Goal: Task Accomplishment & Management: Complete application form

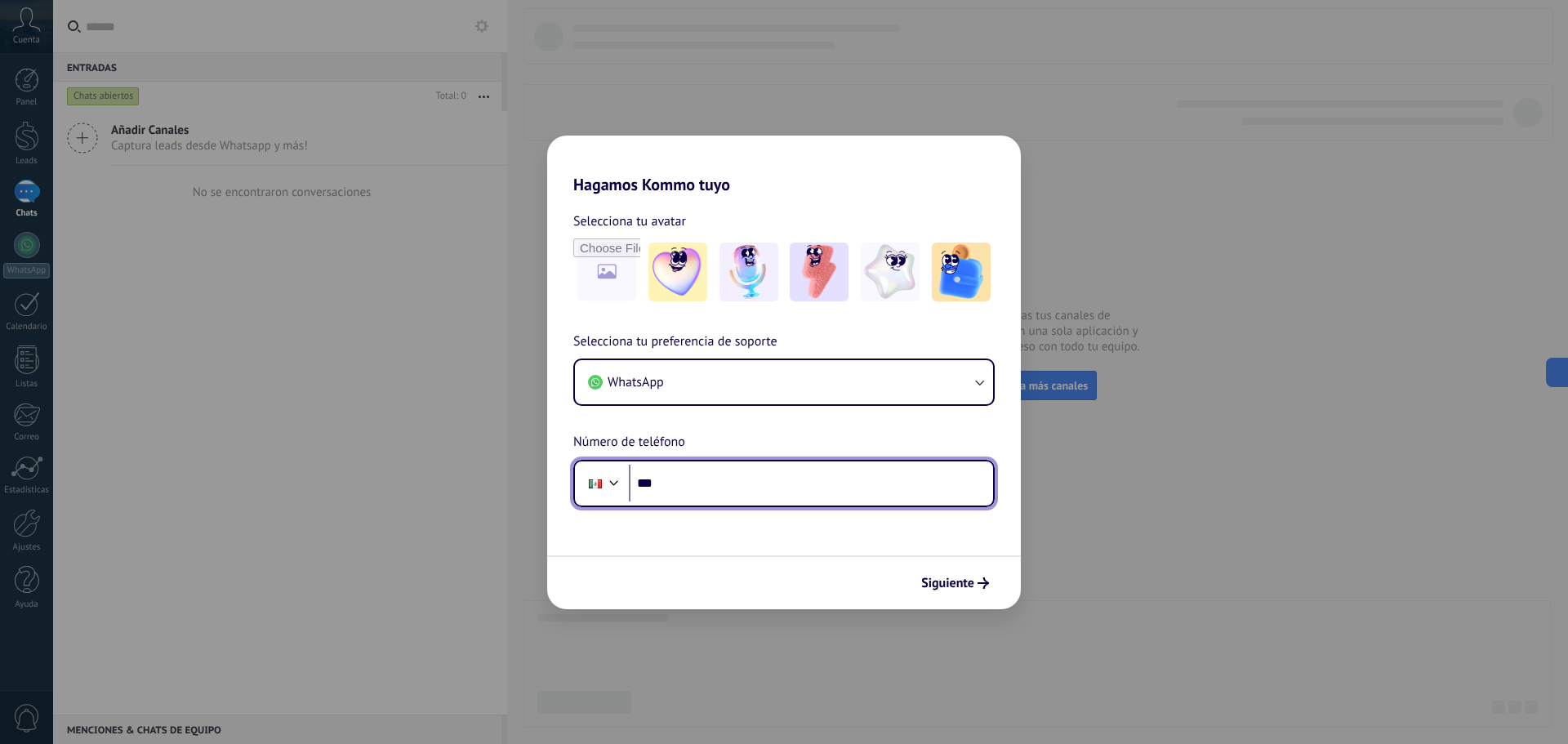
click at [673, 493] on input "***" at bounding box center [811, 483] width 365 height 37
type input "**********"
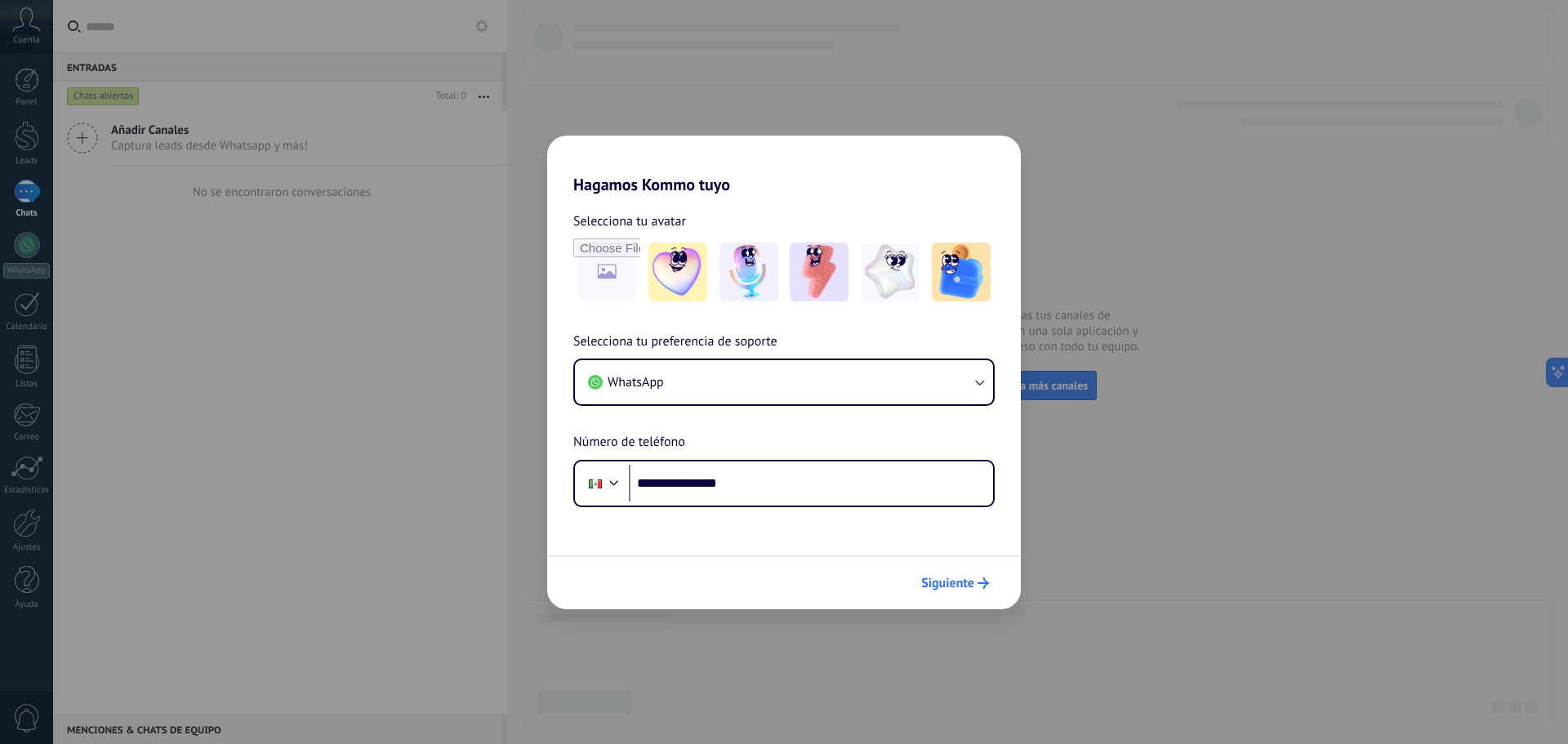
click at [962, 585] on span "Siguiente" at bounding box center [947, 582] width 53 height 11
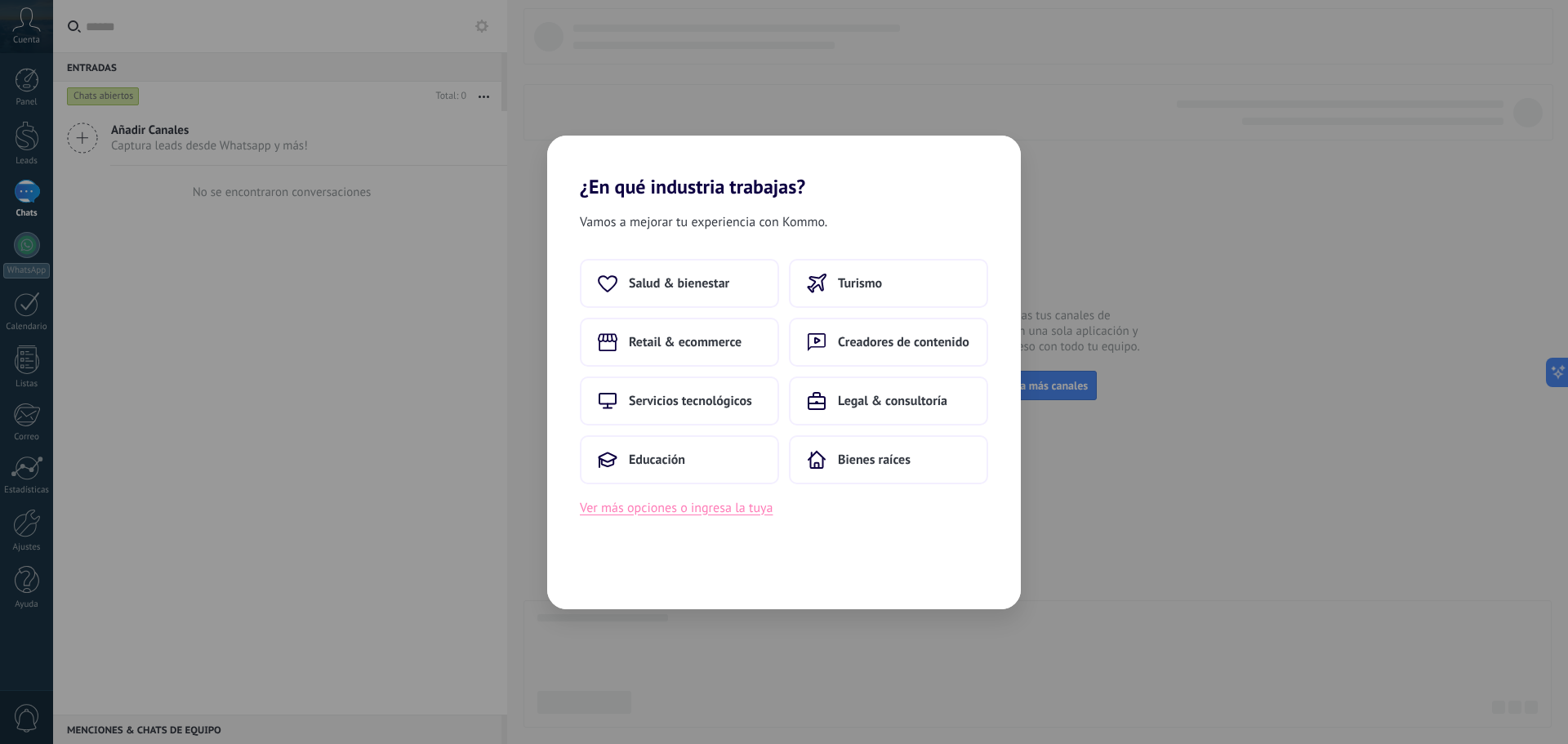
click at [691, 506] on button "Ver más opciones o ingresa la tuya" at bounding box center [676, 508] width 193 height 22
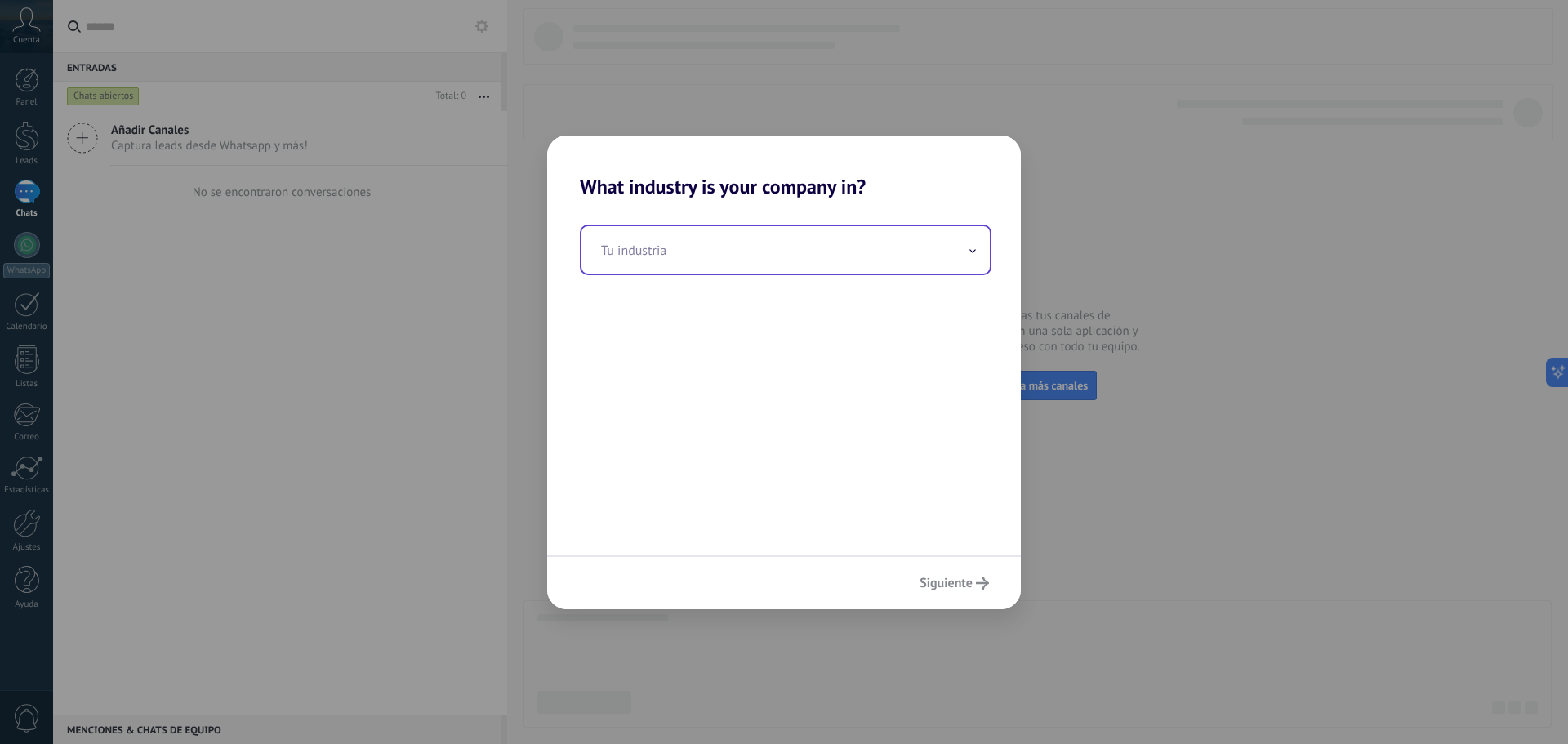
click at [650, 247] on input "text" at bounding box center [785, 250] width 409 height 48
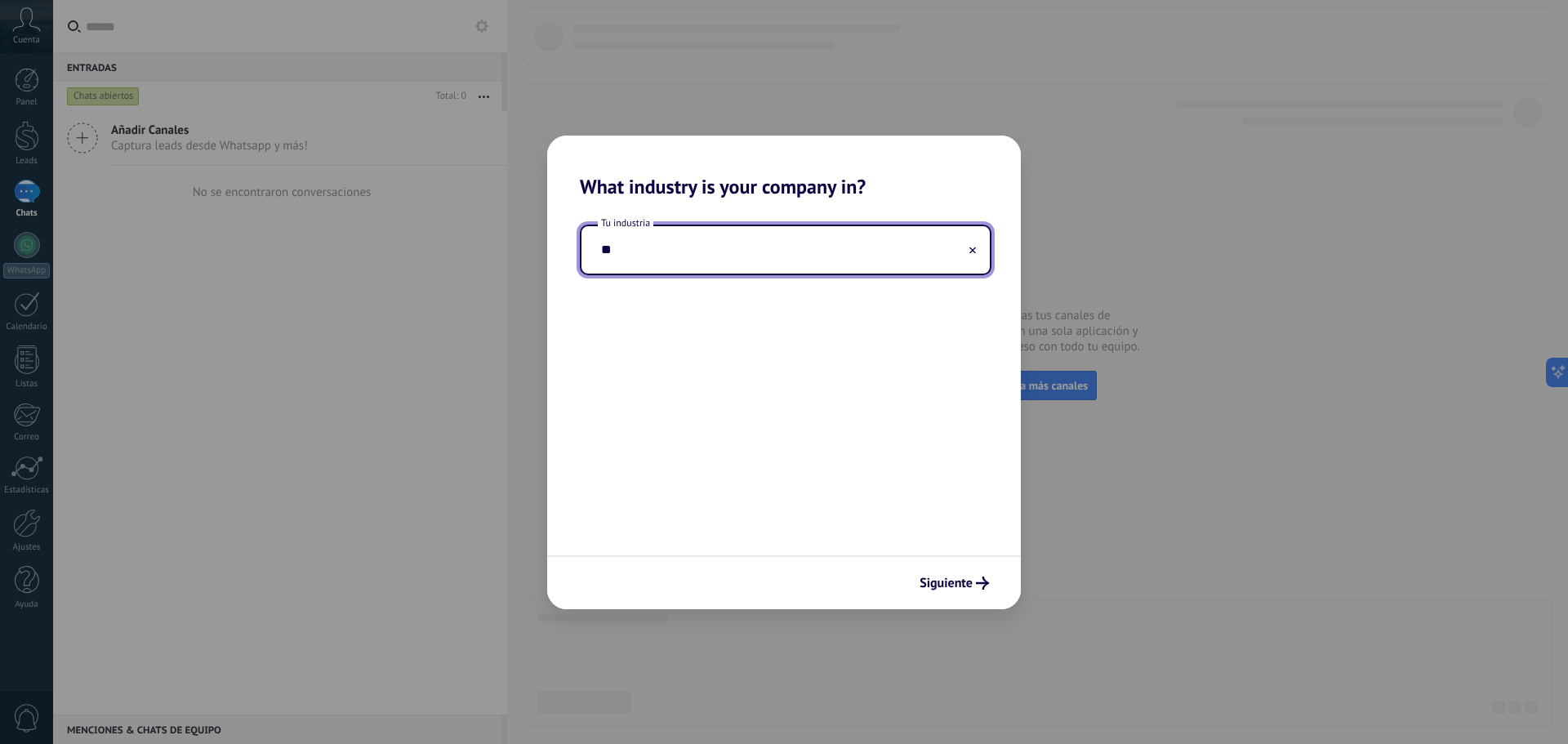
type input "*"
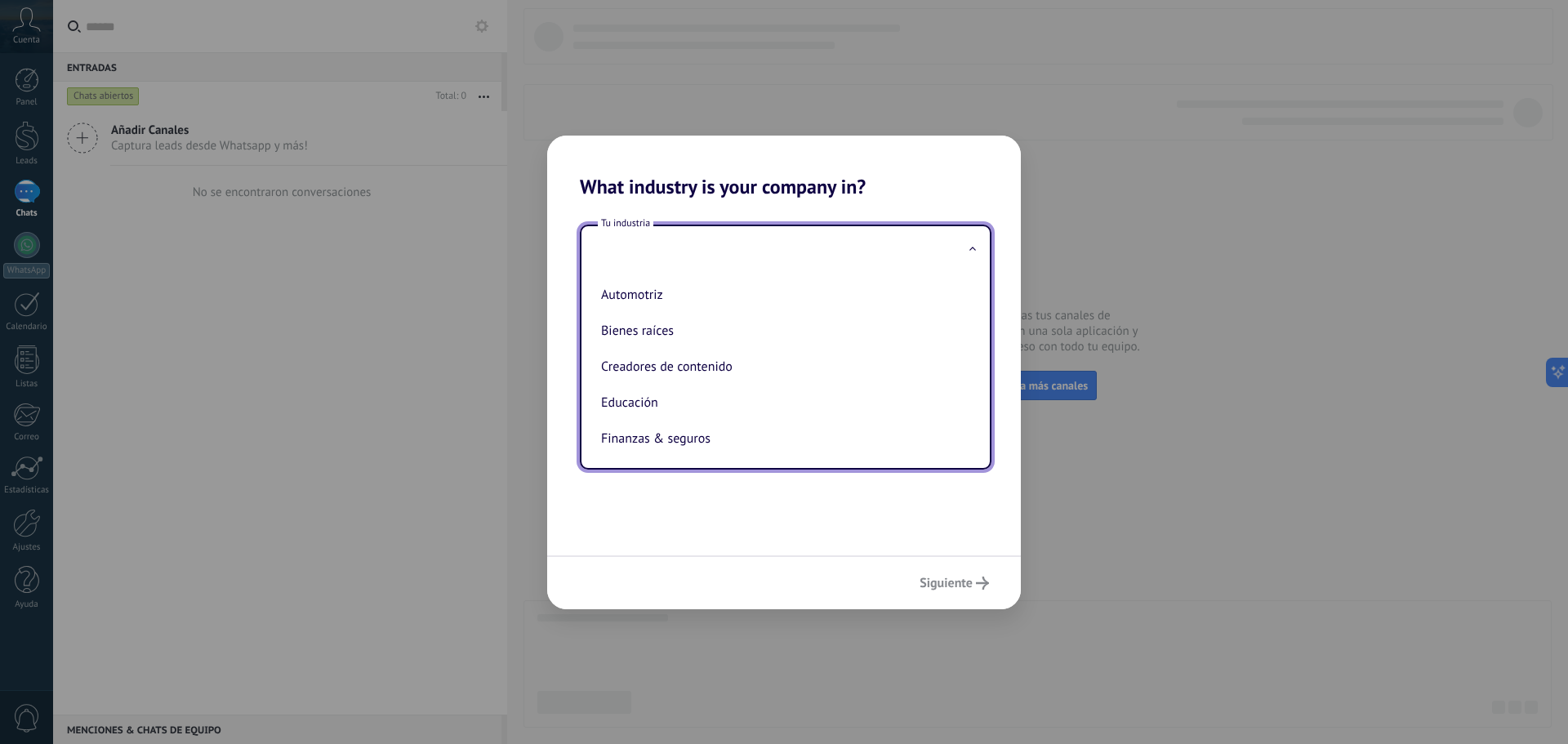
type input "*"
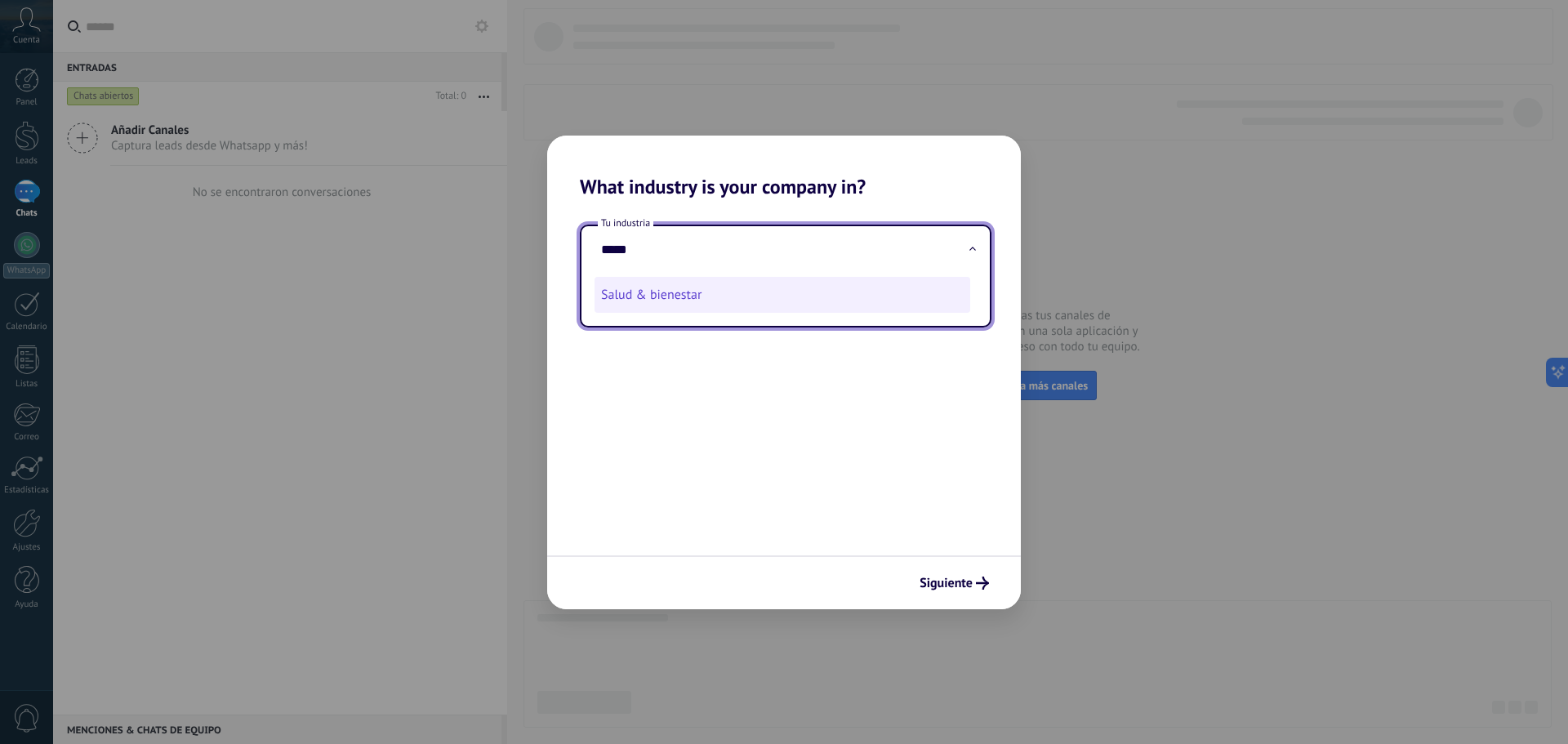
click at [620, 310] on li "Salud & bienestar" at bounding box center [782, 296] width 376 height 36
type input "**********"
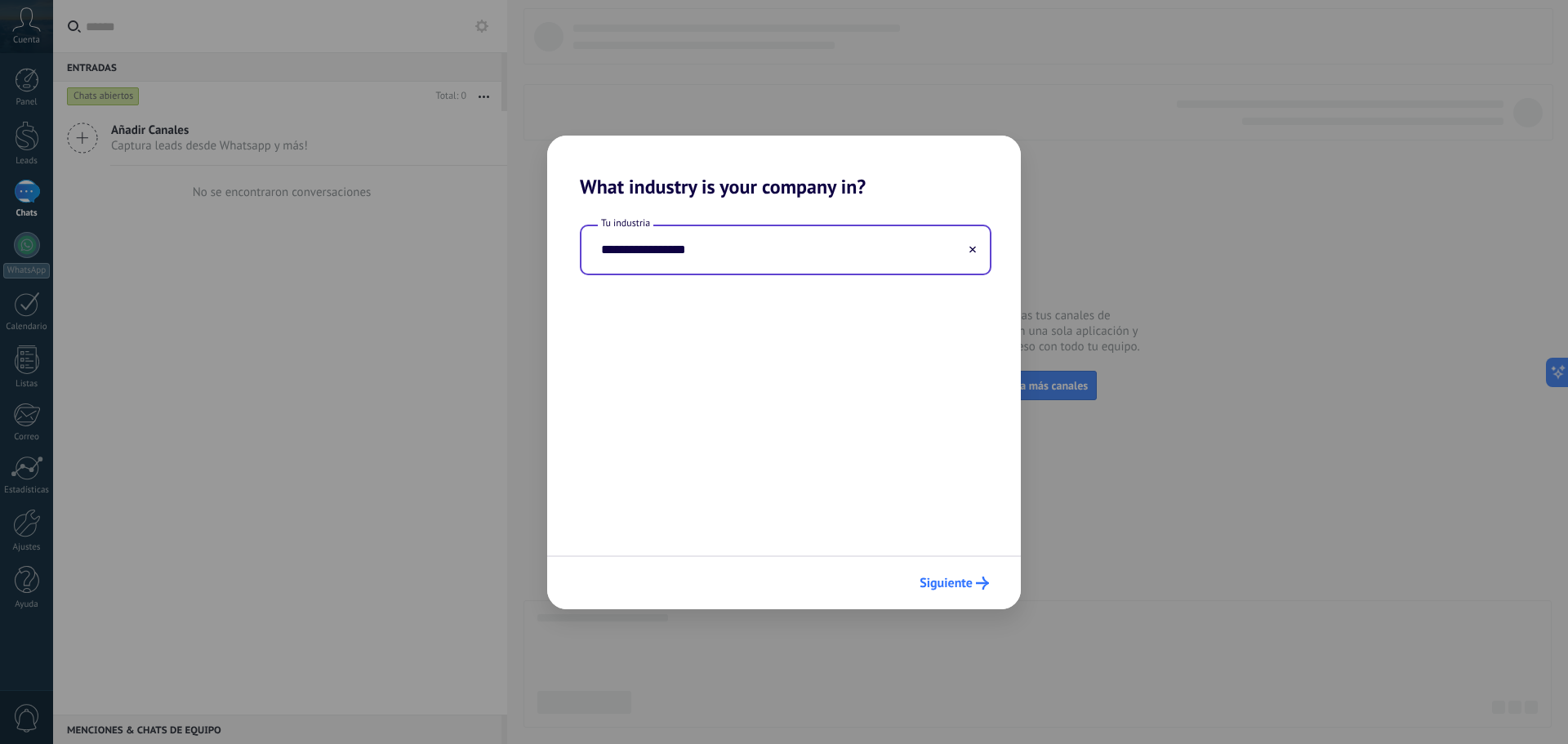
click at [930, 585] on span "Siguiente" at bounding box center [946, 582] width 53 height 11
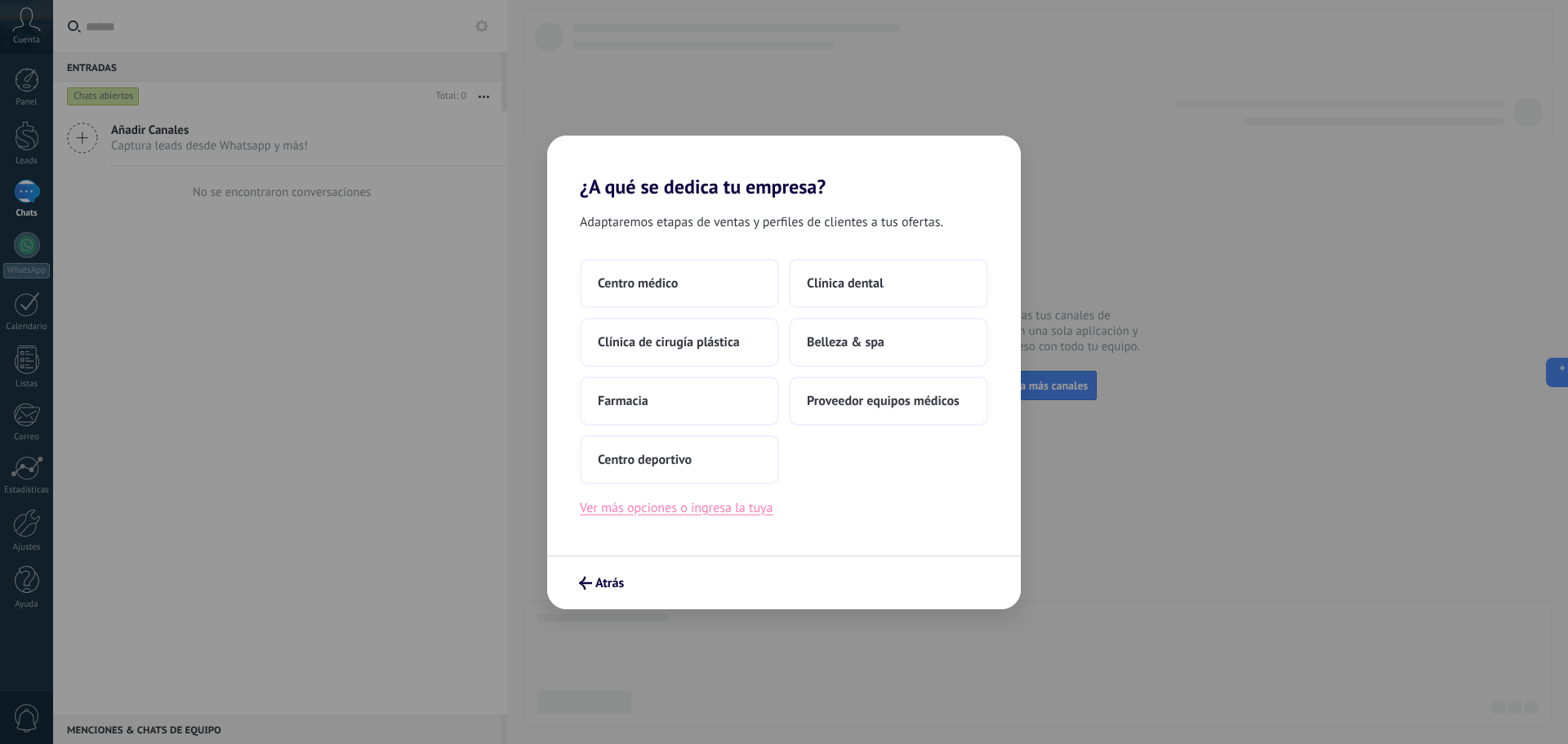
click at [660, 512] on button "Ver más opciones o ingresa la tuya" at bounding box center [676, 508] width 193 height 22
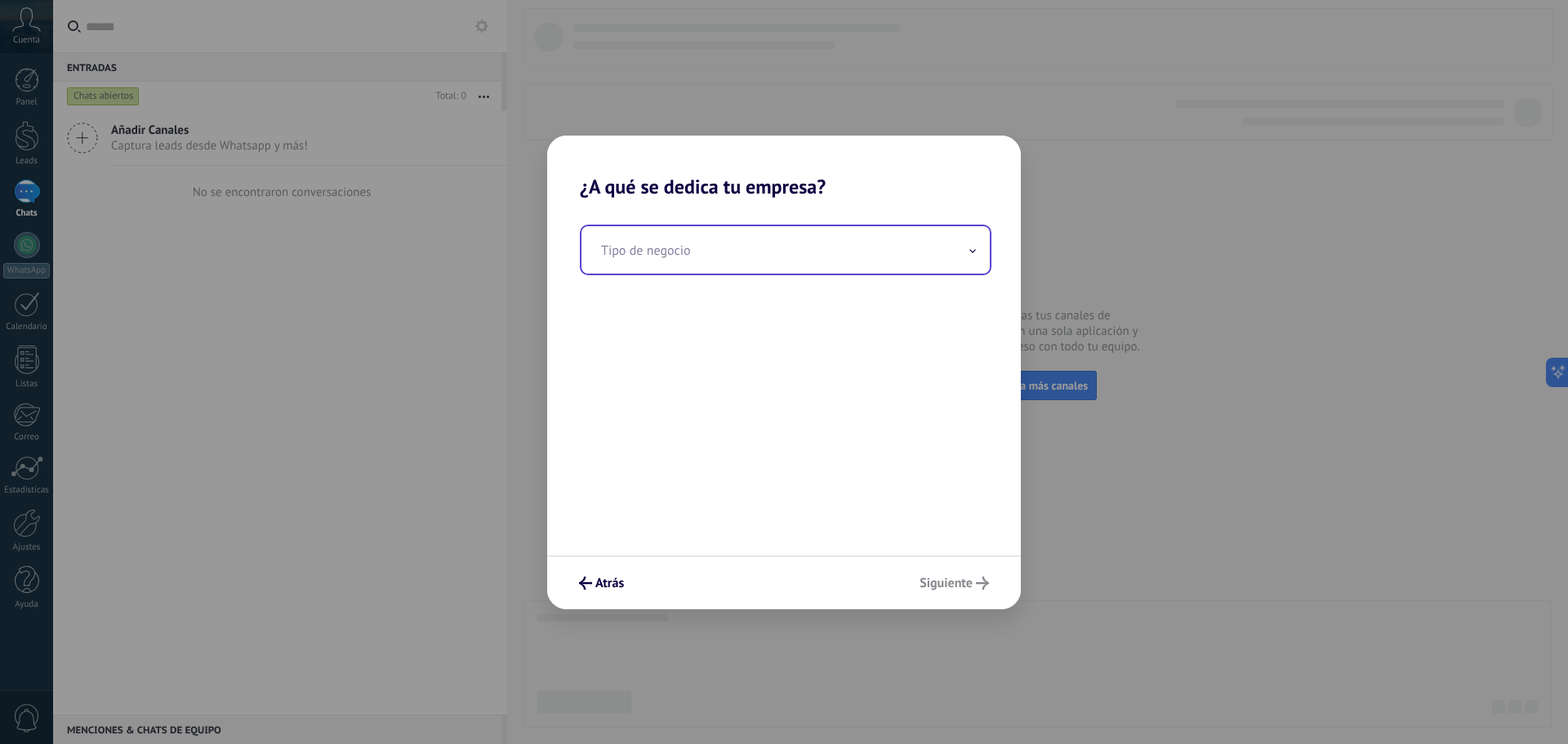
click at [632, 256] on input "text" at bounding box center [785, 250] width 409 height 48
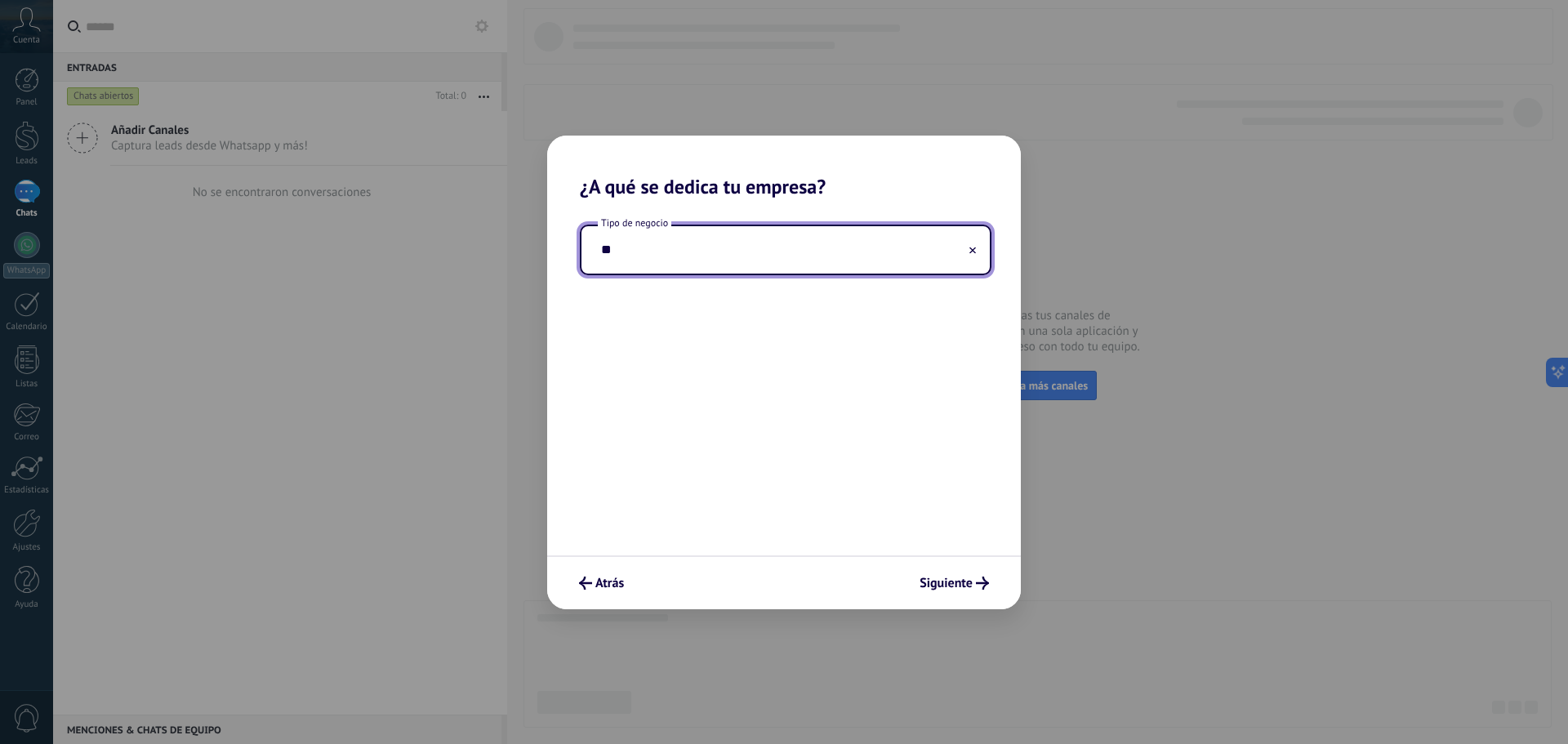
type input "*"
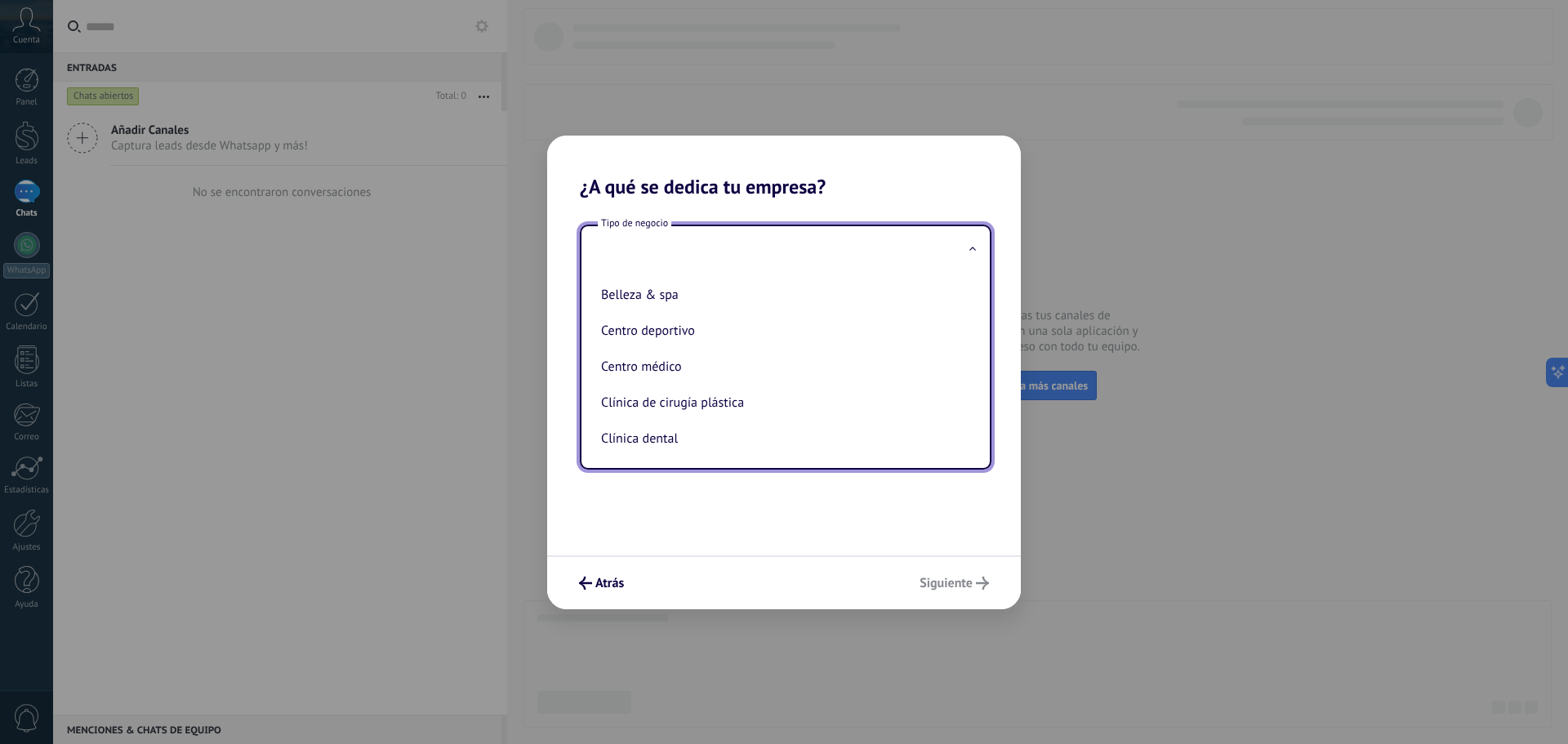
click at [670, 442] on li "Clínica dental" at bounding box center [782, 439] width 376 height 36
type input "**********"
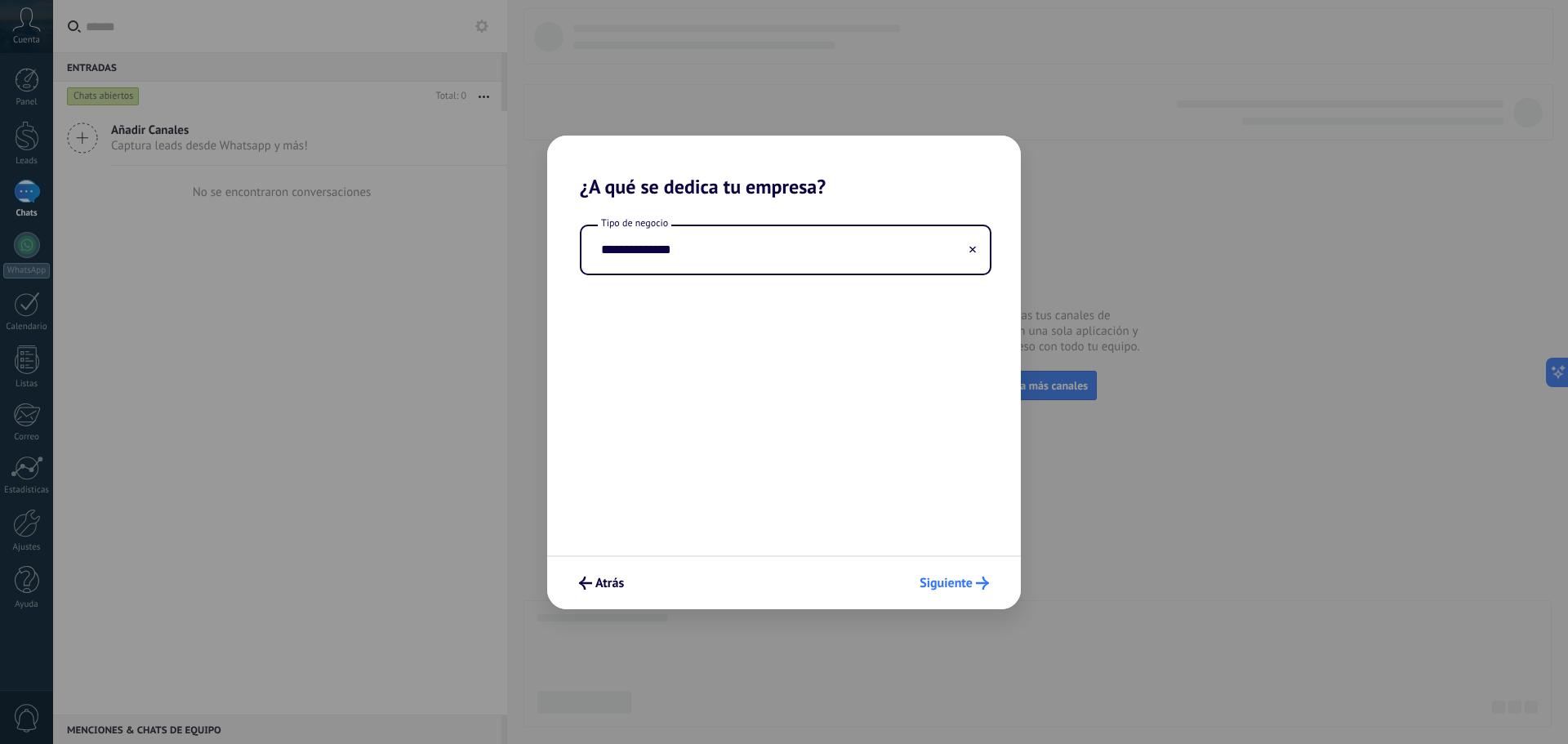
click at [943, 573] on button "Siguiente" at bounding box center [954, 583] width 84 height 28
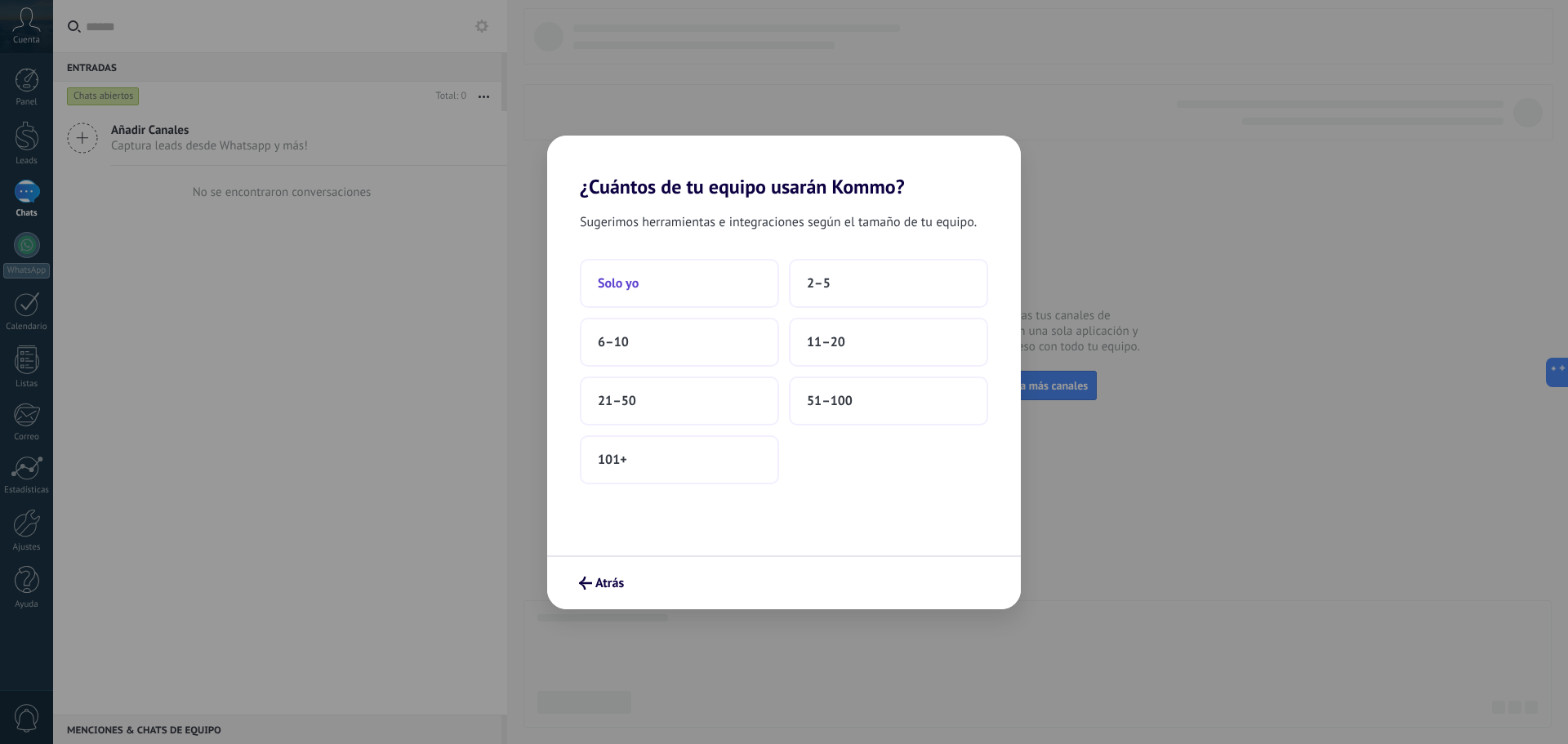
click at [689, 268] on button "Solo yo" at bounding box center [679, 283] width 200 height 49
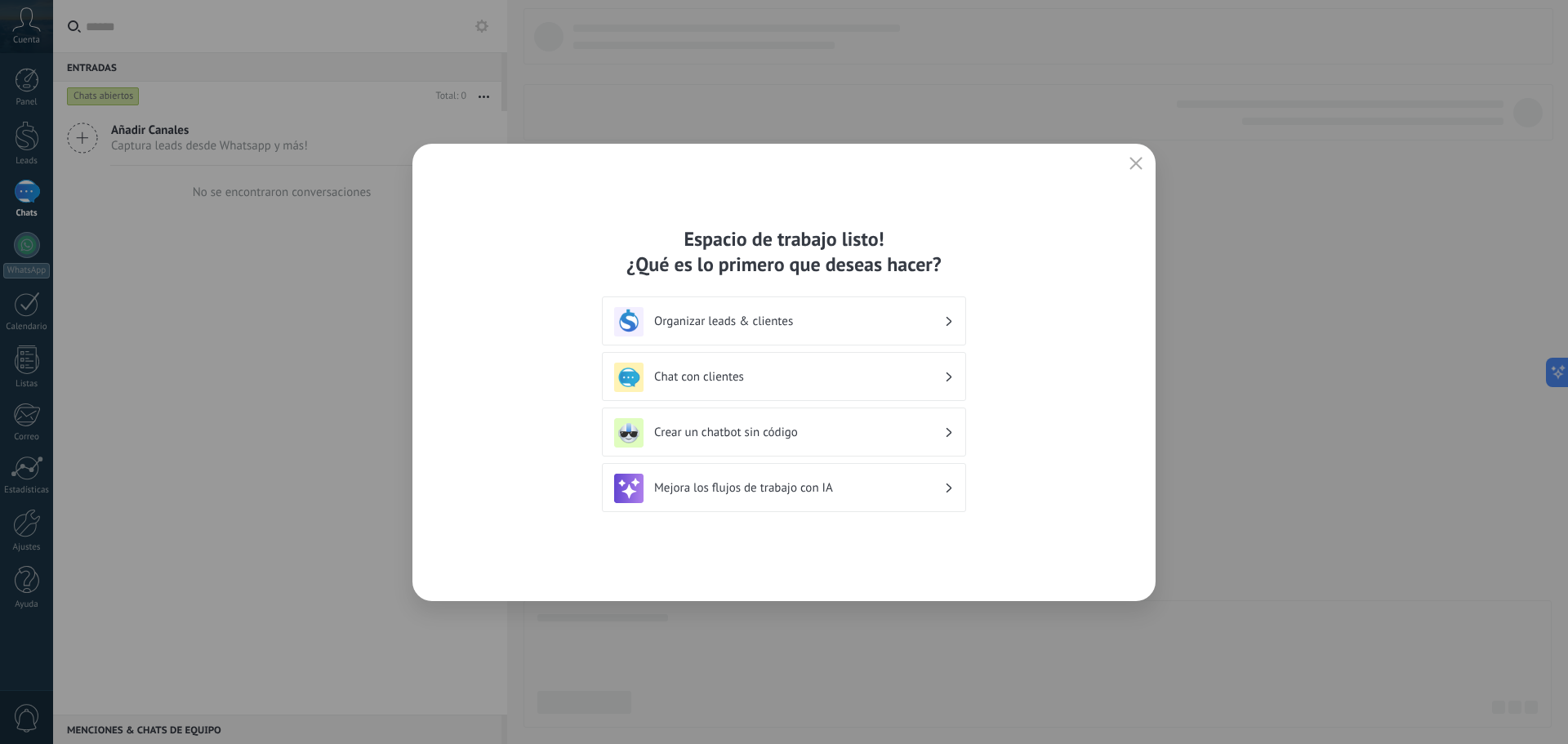
click at [821, 440] on h3 "Crear un chatbot sin código" at bounding box center [799, 433] width 290 height 16
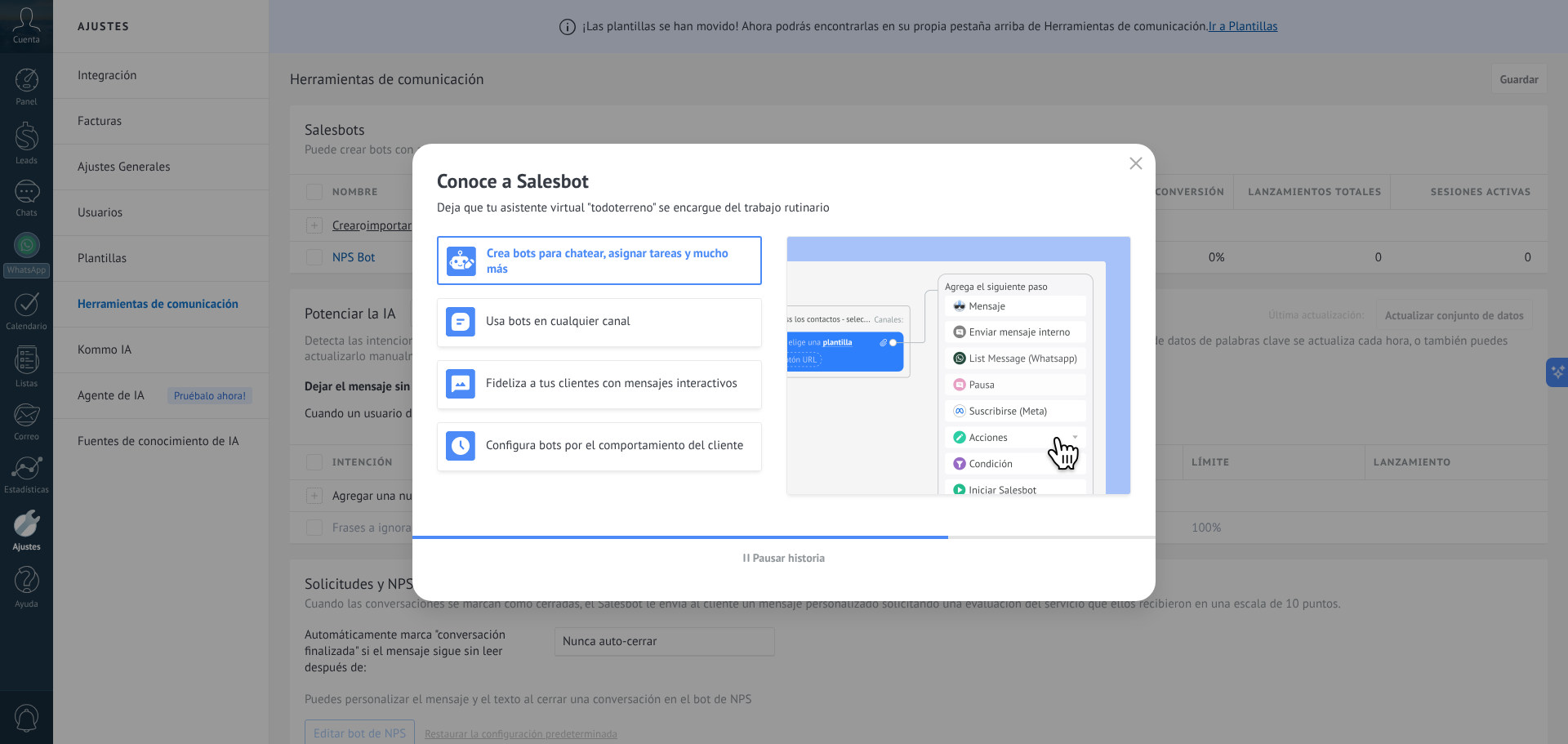
click at [637, 277] on div "Crea bots para chatear, asignar tareas y mucho más" at bounding box center [600, 260] width 325 height 49
click at [623, 321] on h3 "Usa bots en cualquier canal" at bounding box center [619, 321] width 267 height 16
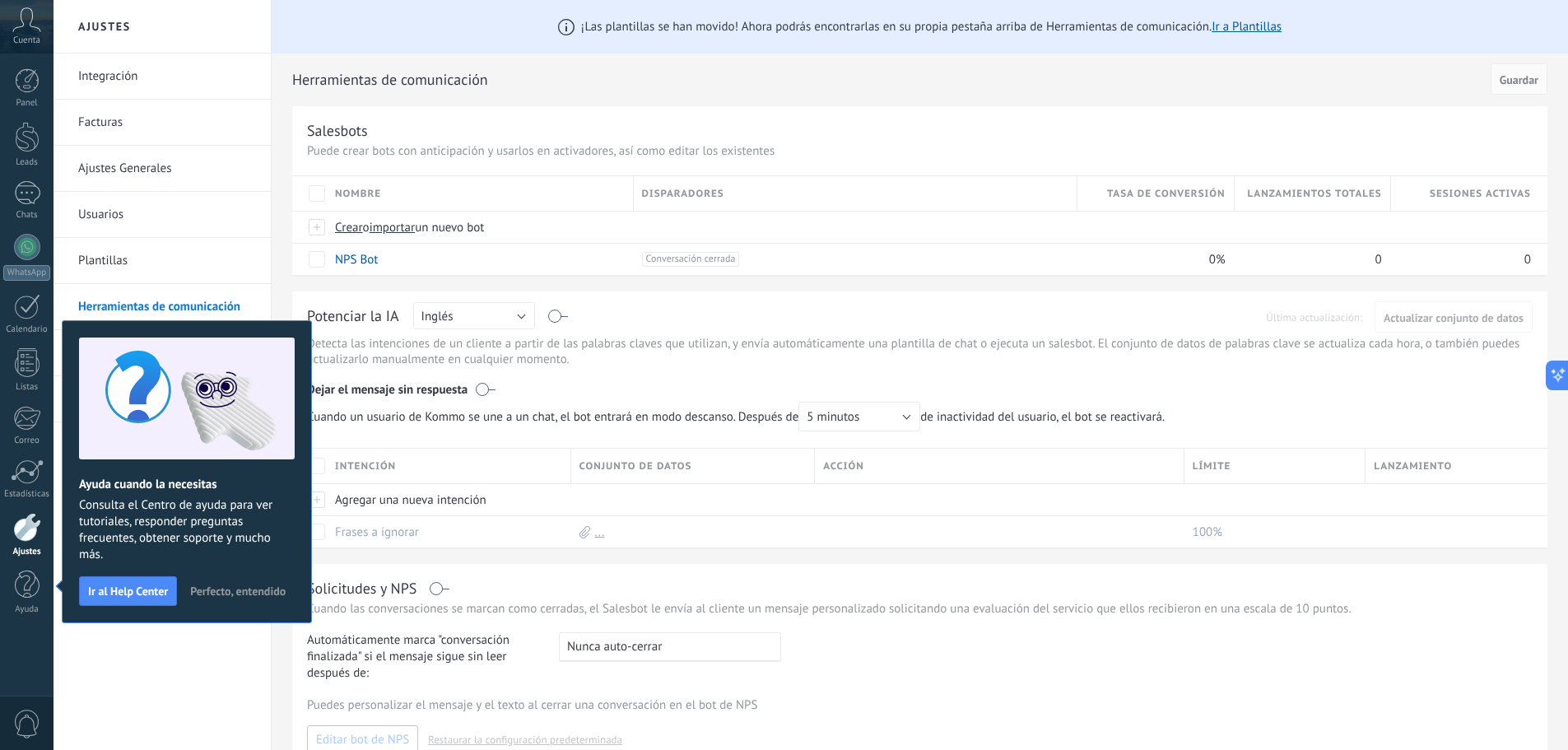
click at [224, 582] on button "Perfecto, entendido" at bounding box center [238, 591] width 111 height 24
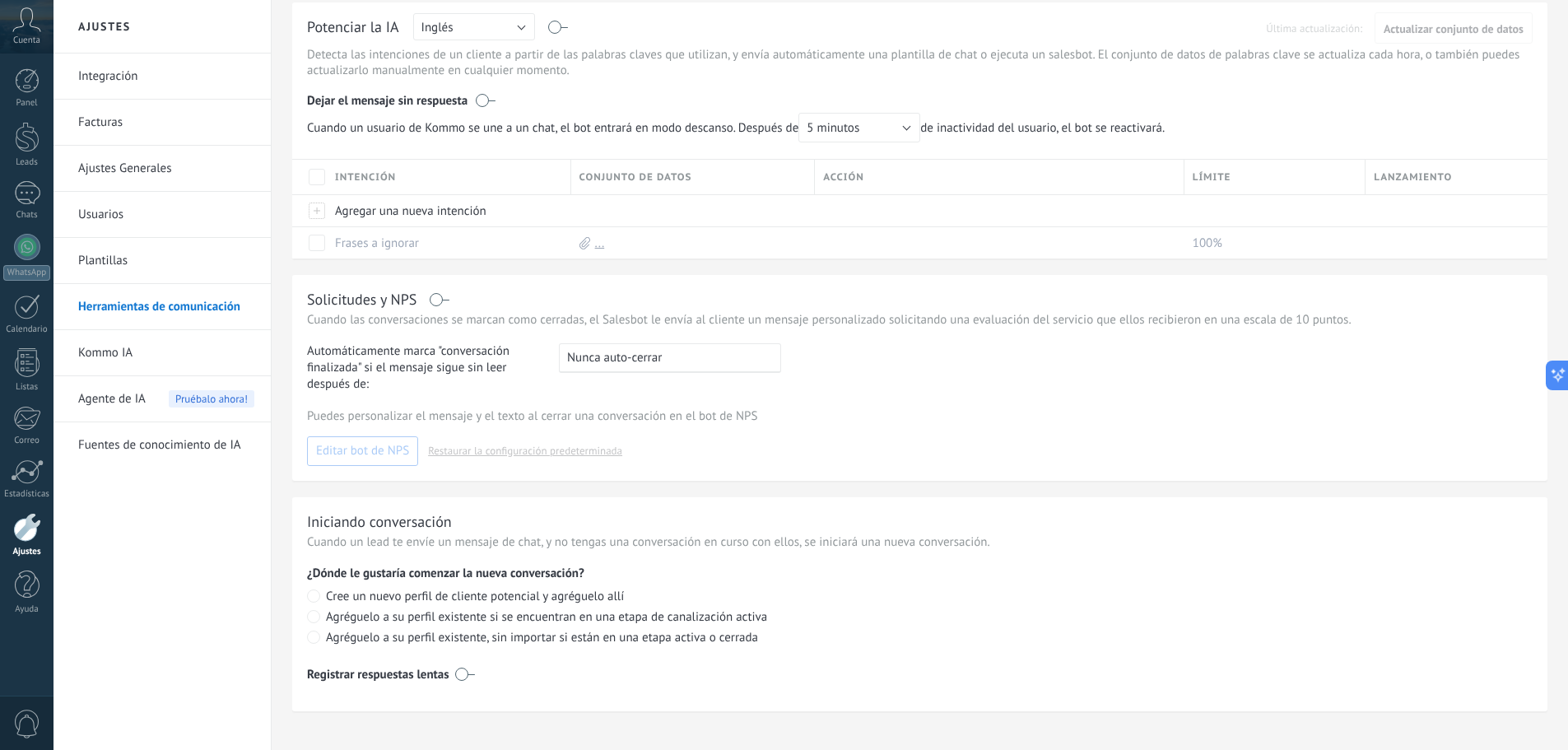
scroll to position [305, 0]
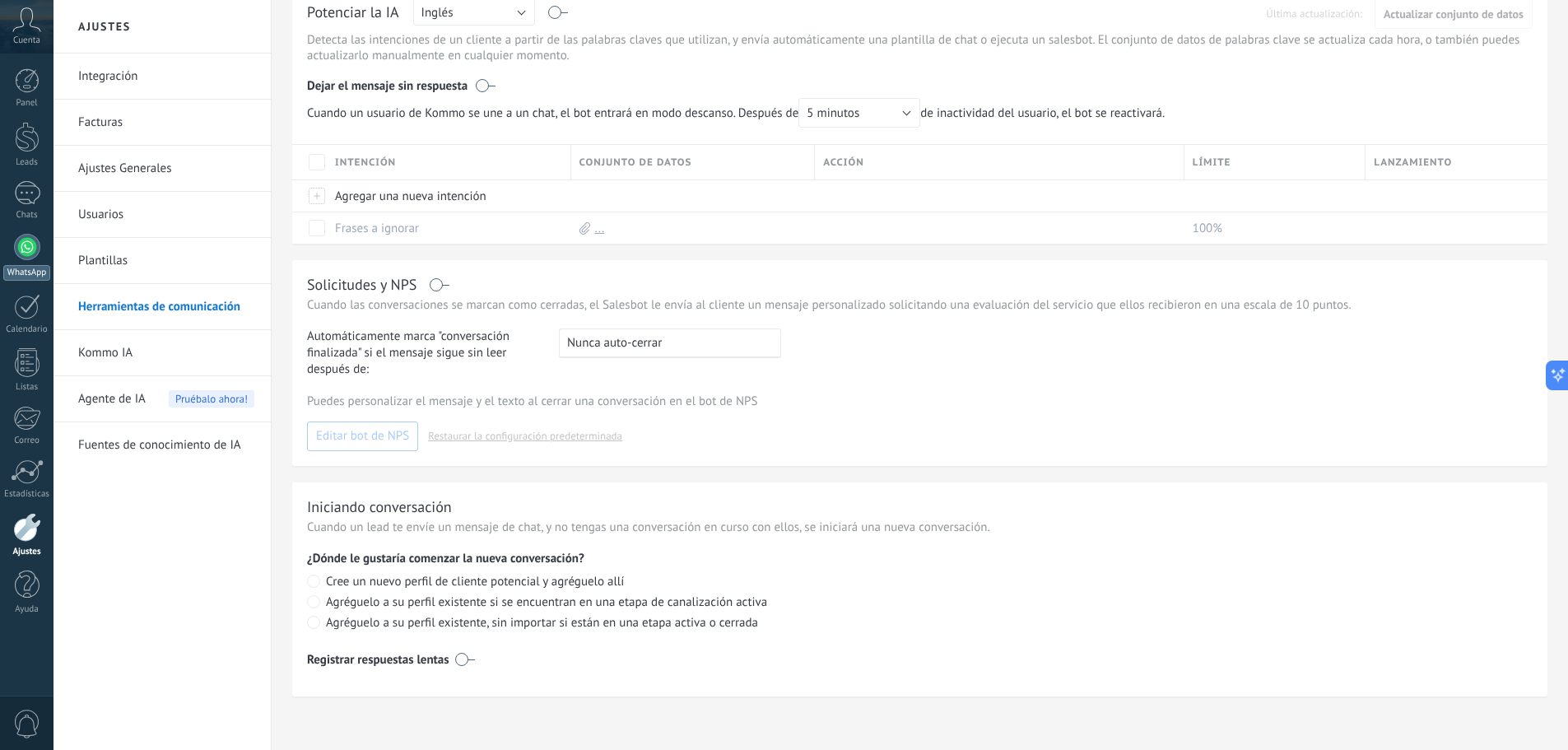
click at [13, 256] on link "WhatsApp" at bounding box center [26, 258] width 53 height 47
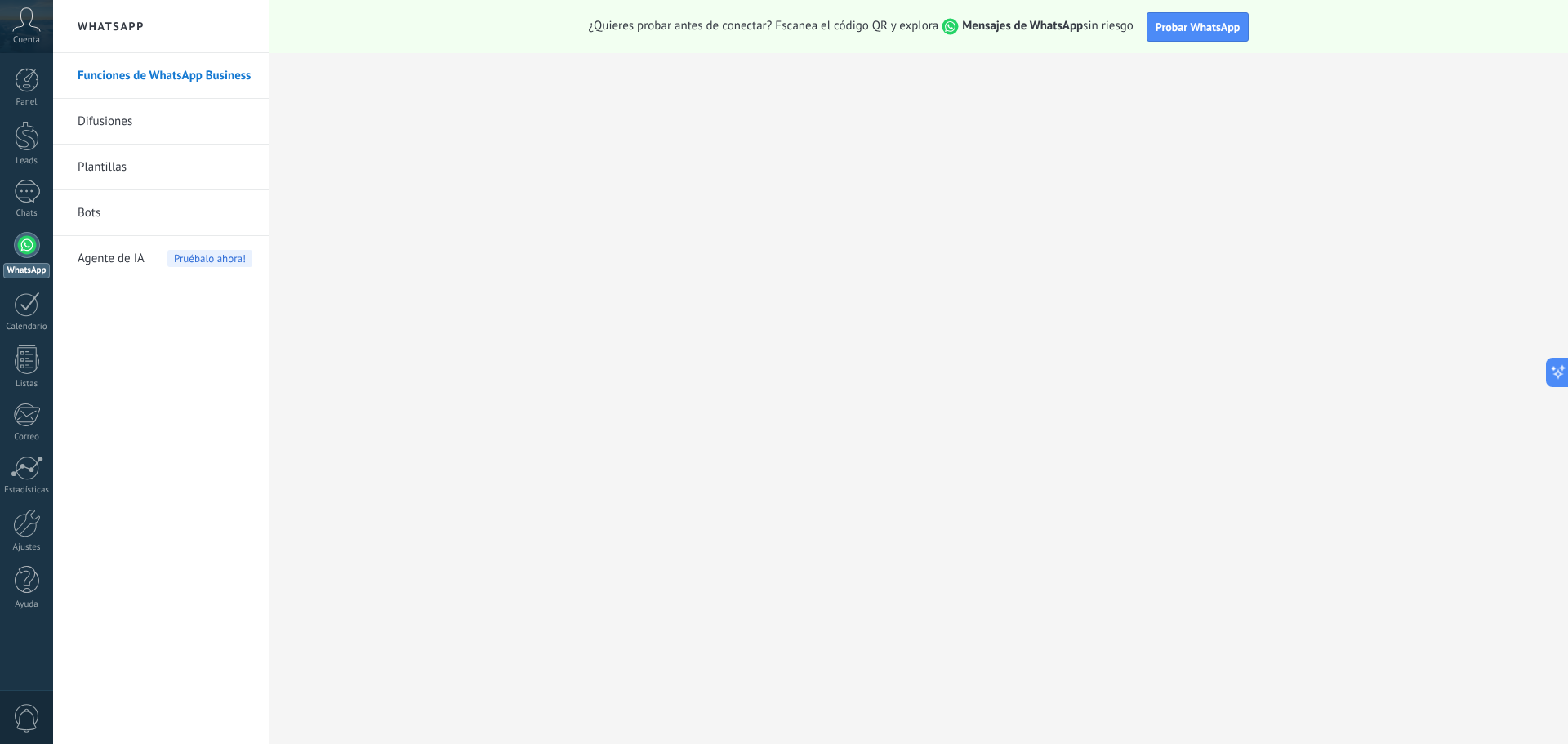
click at [93, 198] on link "Bots" at bounding box center [165, 213] width 175 height 46
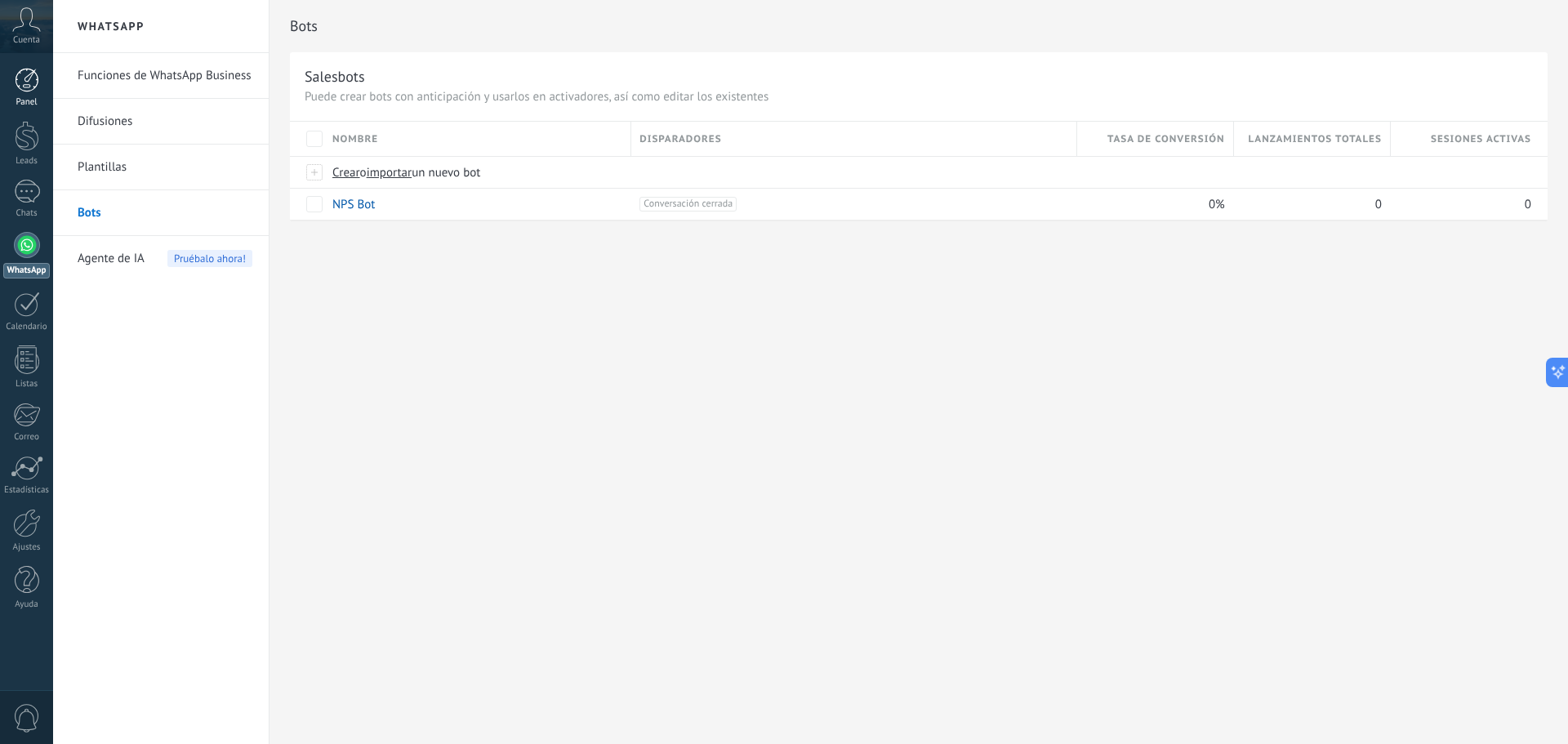
click at [23, 95] on link "Panel" at bounding box center [26, 87] width 53 height 40
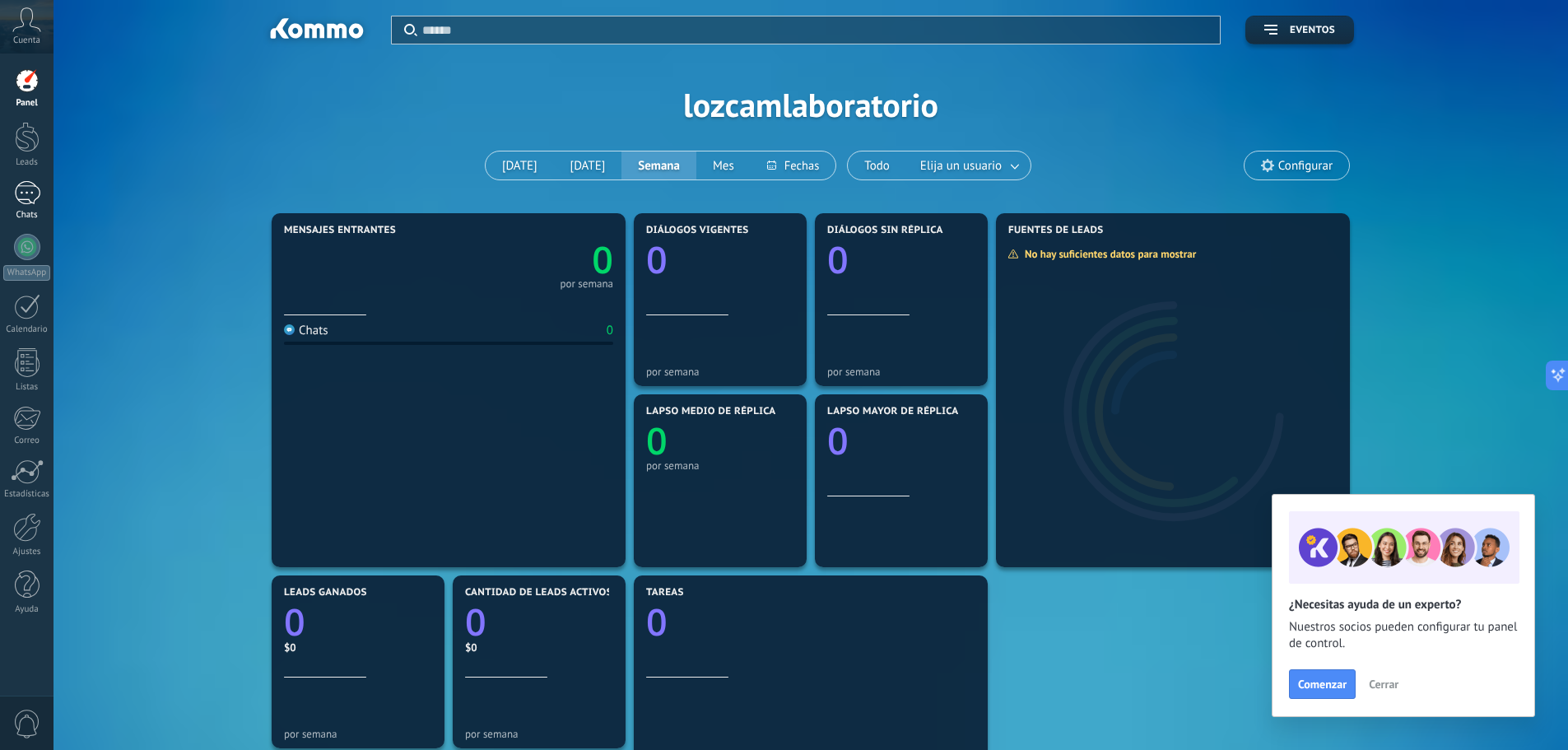
click at [24, 183] on div at bounding box center [27, 193] width 26 height 24
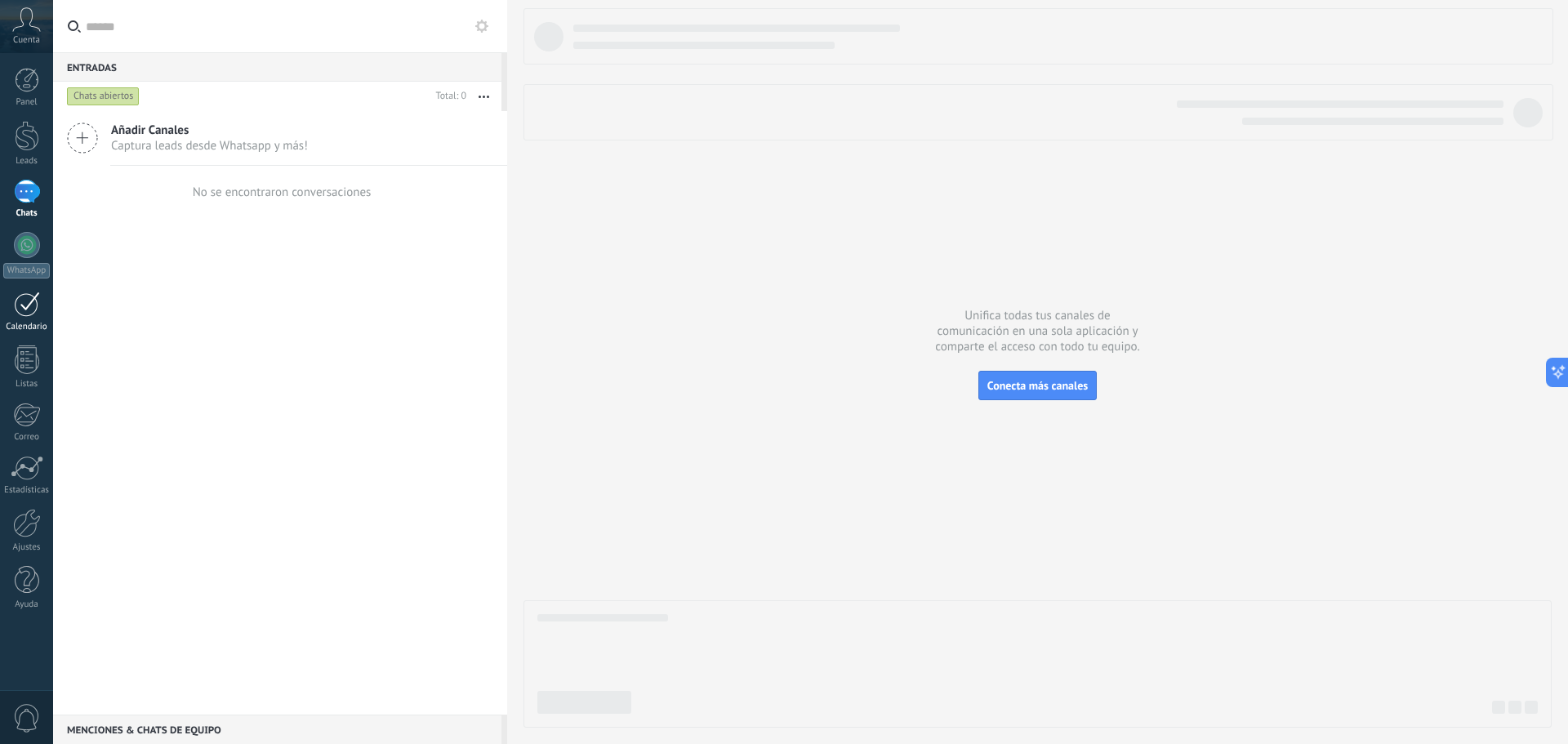
click at [41, 301] on link "Calendario" at bounding box center [26, 312] width 53 height 41
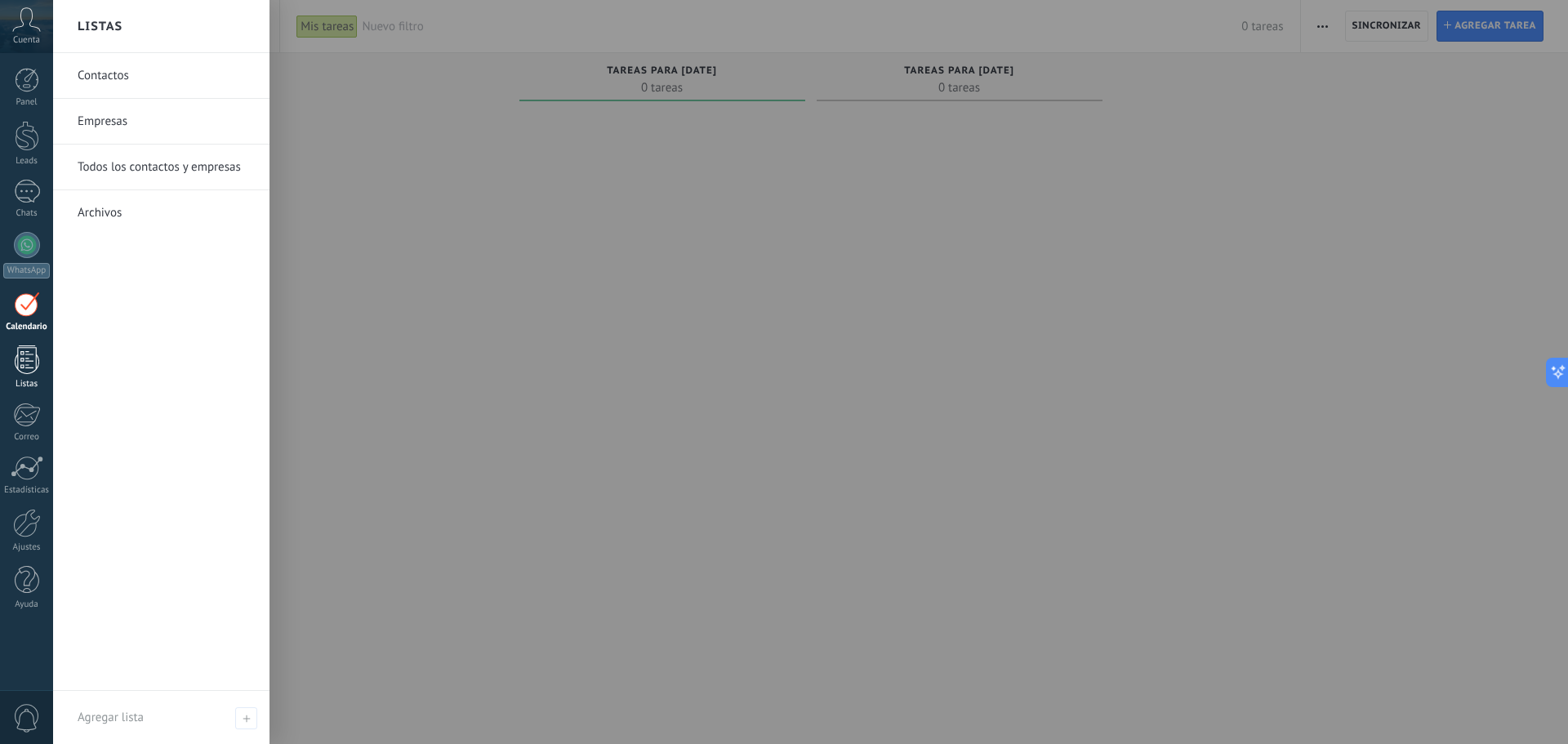
click at [15, 370] on div at bounding box center [27, 359] width 24 height 29
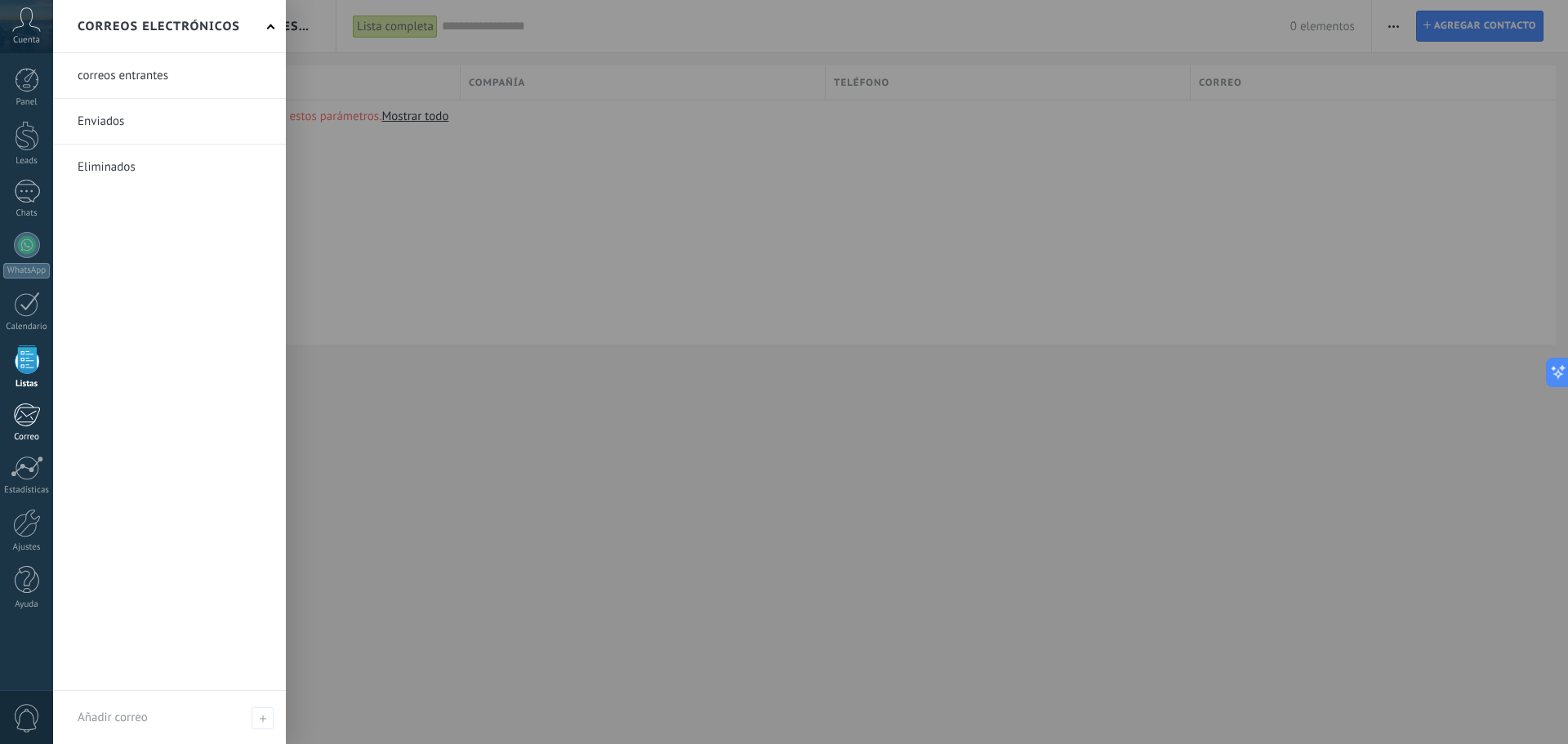
click at [22, 417] on div at bounding box center [26, 415] width 27 height 24
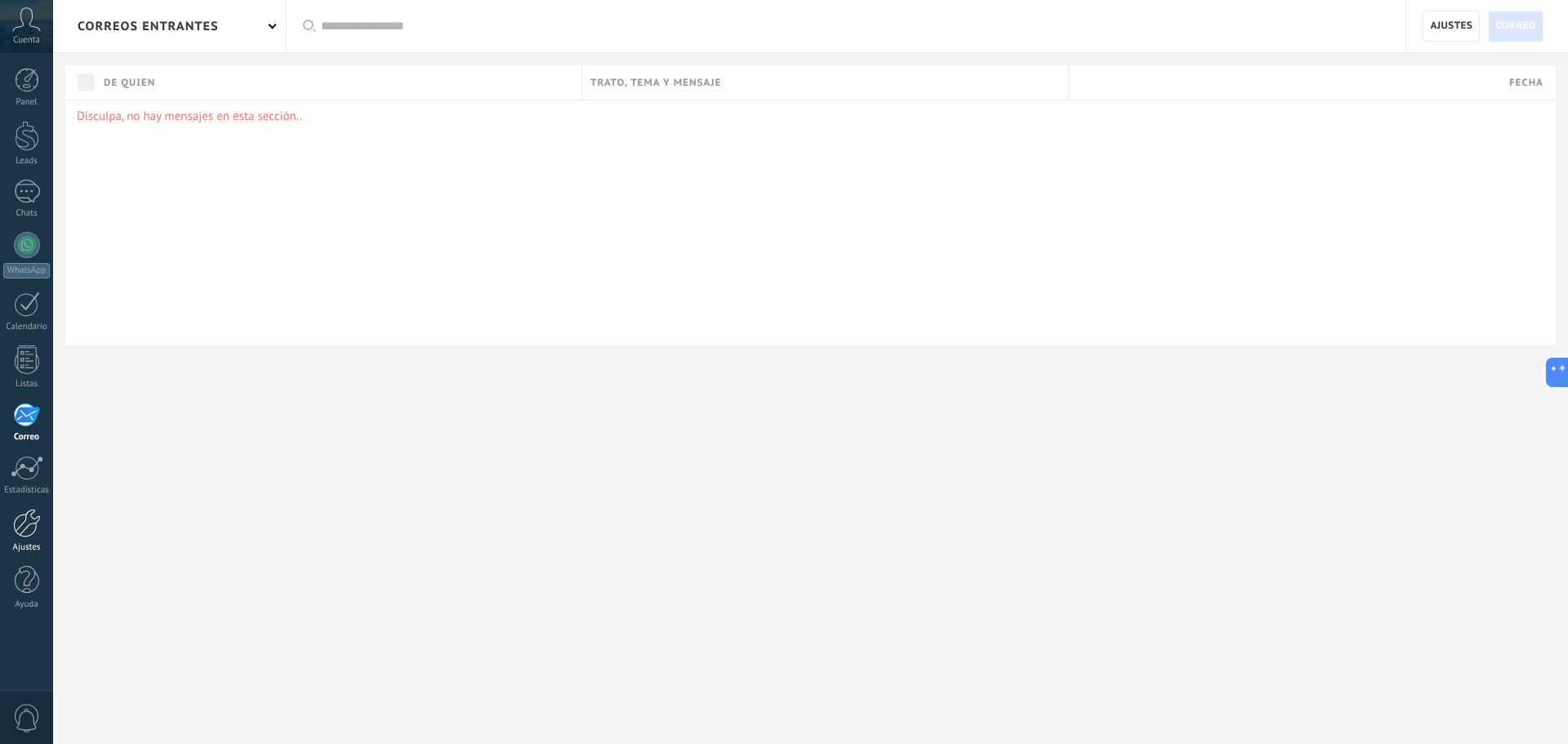
click at [21, 531] on div at bounding box center [27, 523] width 28 height 29
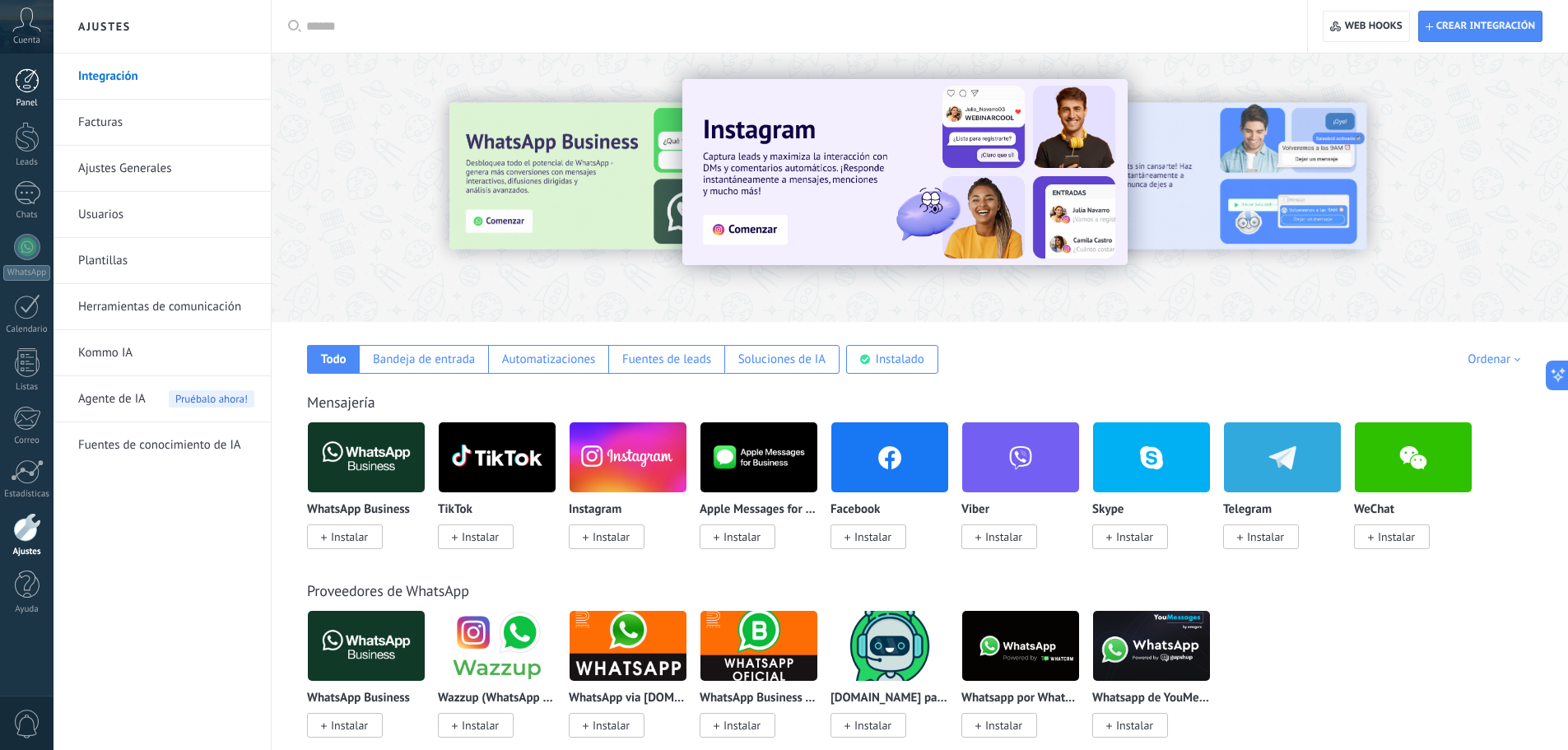
click at [37, 97] on link "Panel" at bounding box center [26, 88] width 53 height 40
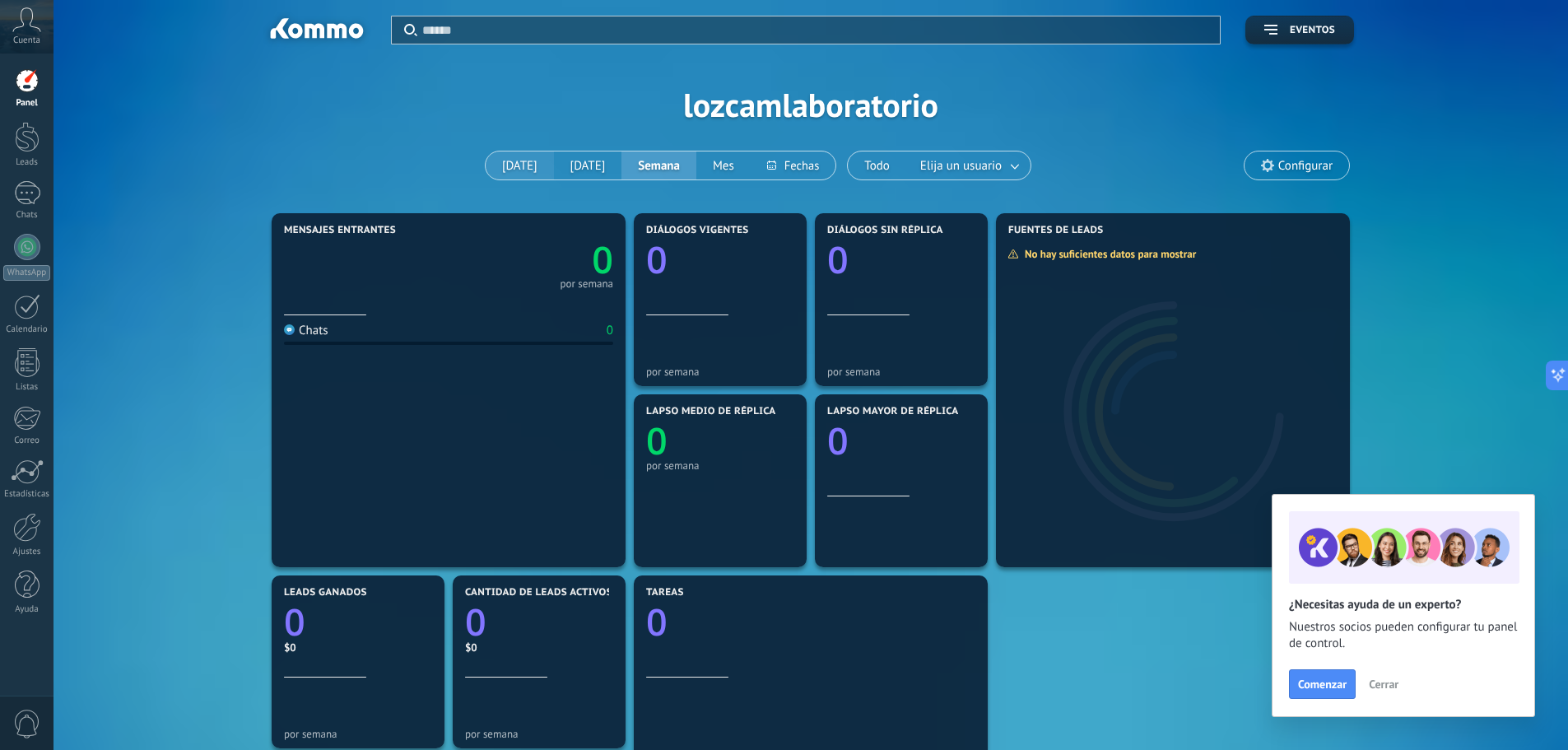
click at [531, 166] on button "[DATE]" at bounding box center [520, 166] width 68 height 28
click at [10, 154] on link "Leads" at bounding box center [26, 145] width 53 height 46
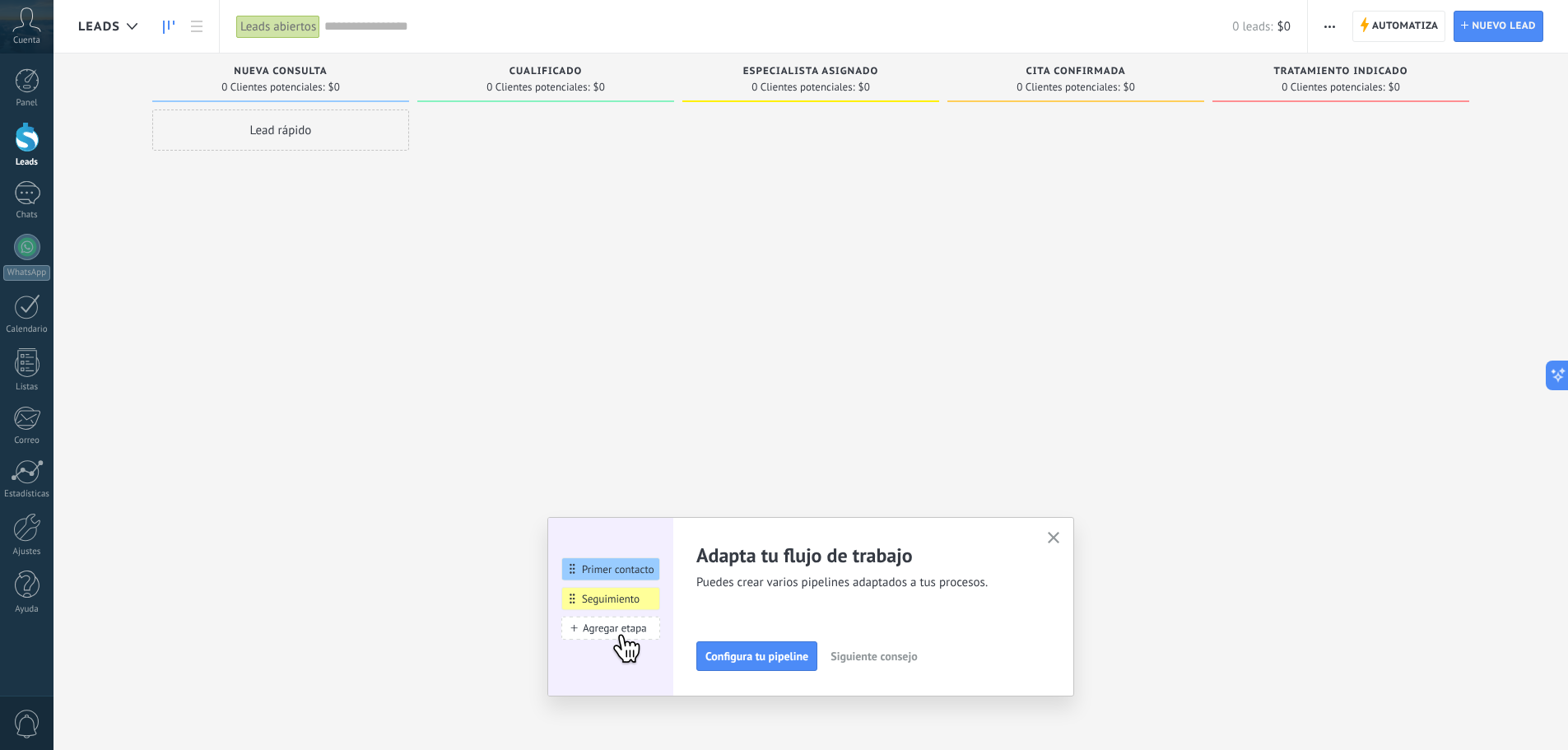
click at [1057, 538] on icon "button" at bounding box center [1054, 538] width 12 height 12
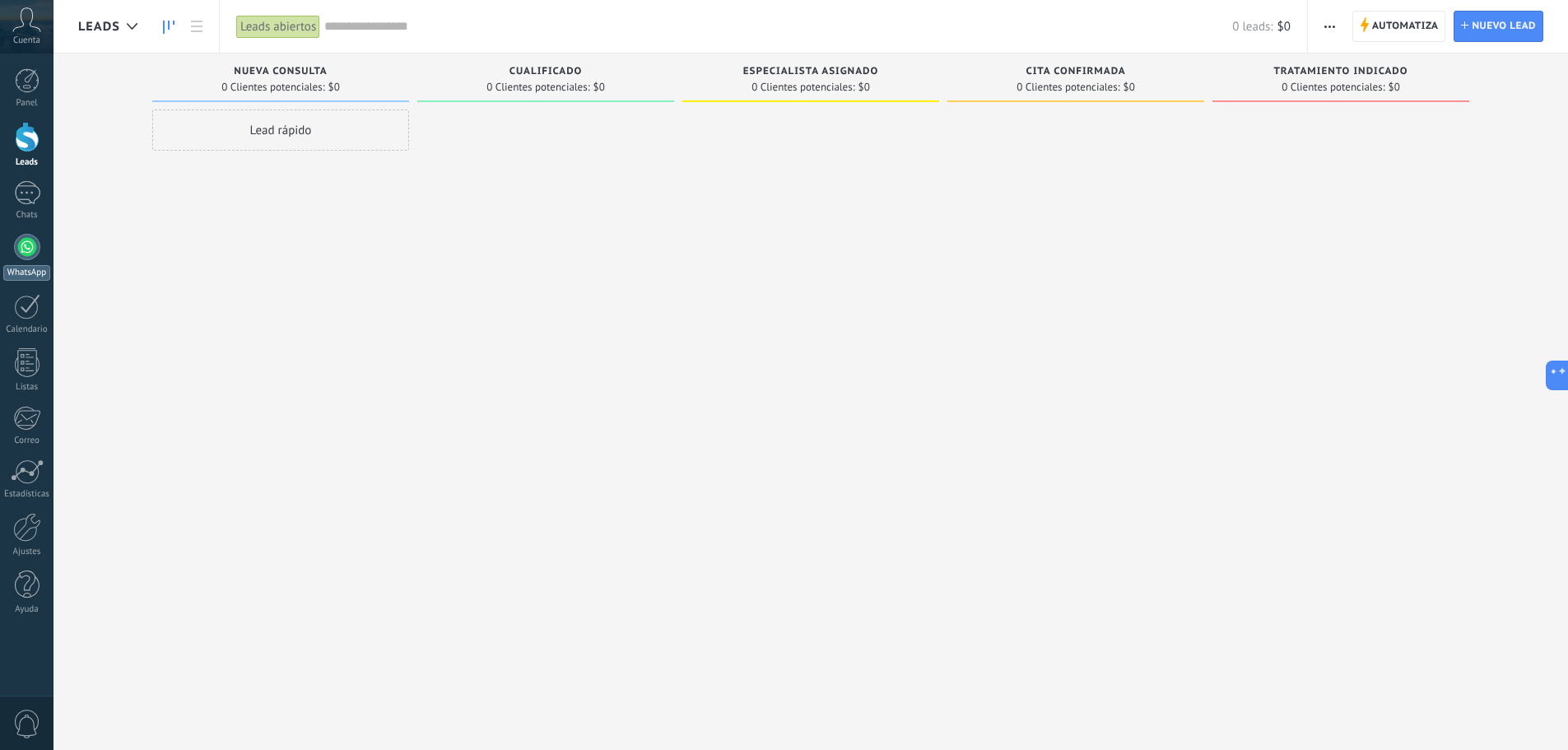
click at [20, 248] on div at bounding box center [27, 247] width 26 height 26
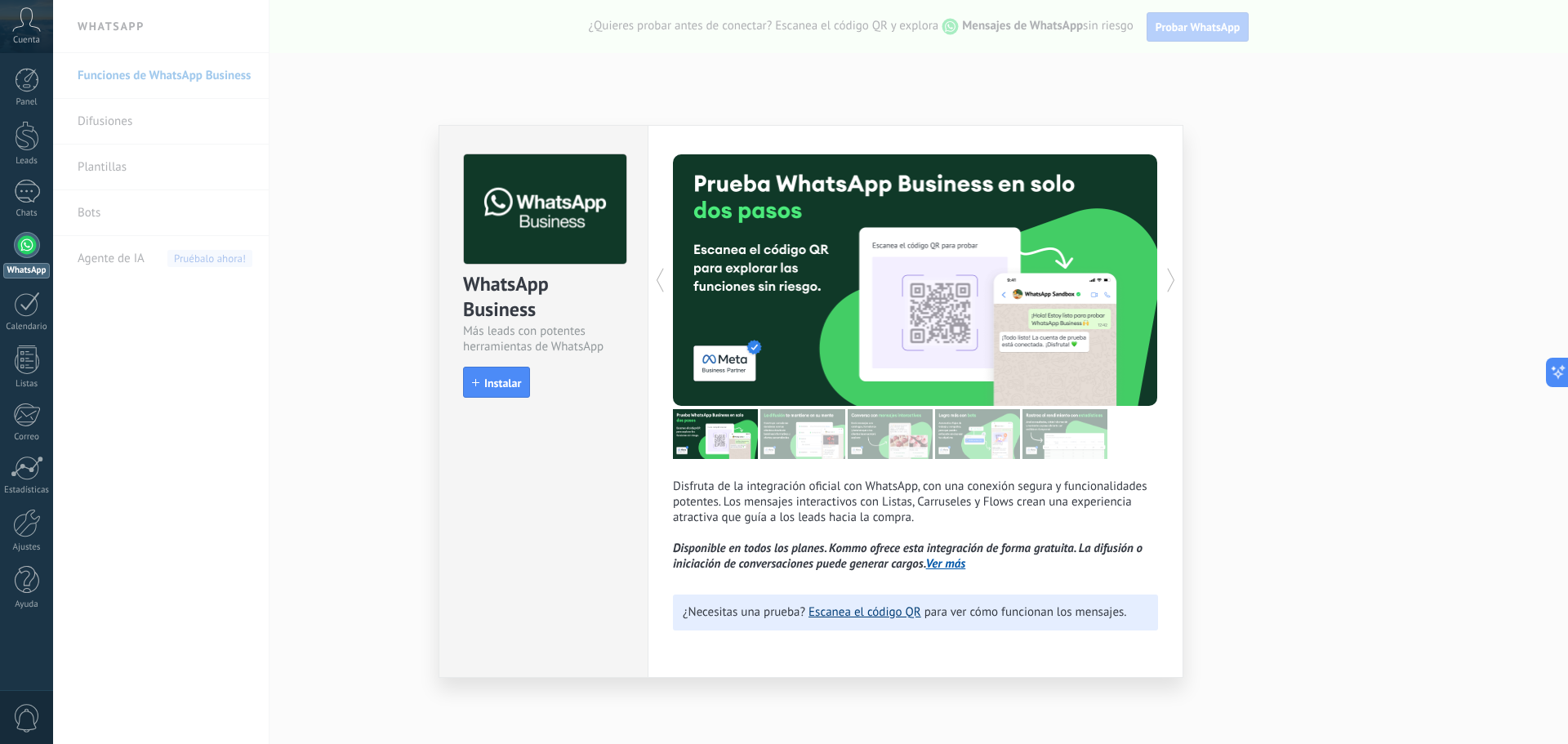
click at [891, 618] on link "Escanea el código QR" at bounding box center [865, 613] width 112 height 16
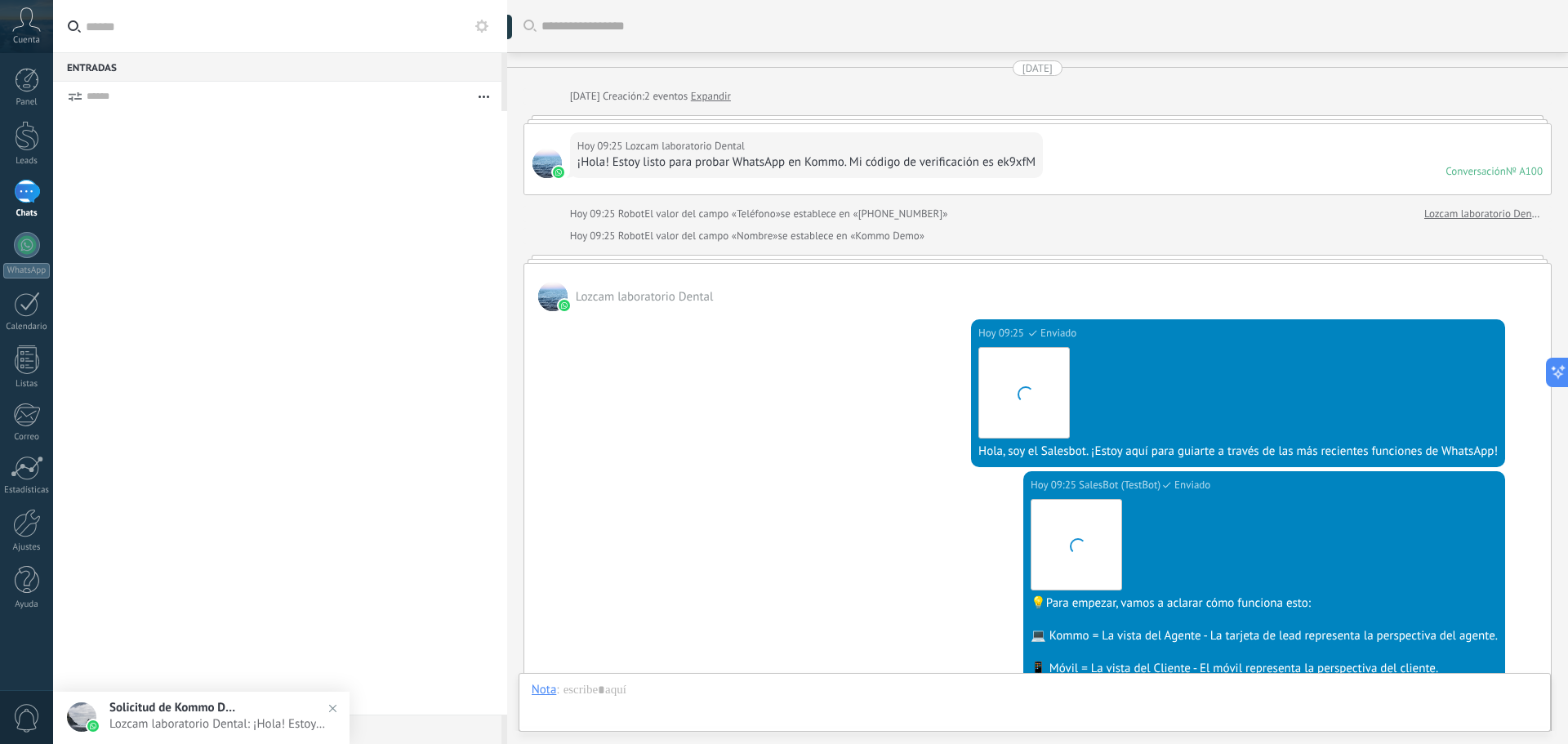
scroll to position [338, 0]
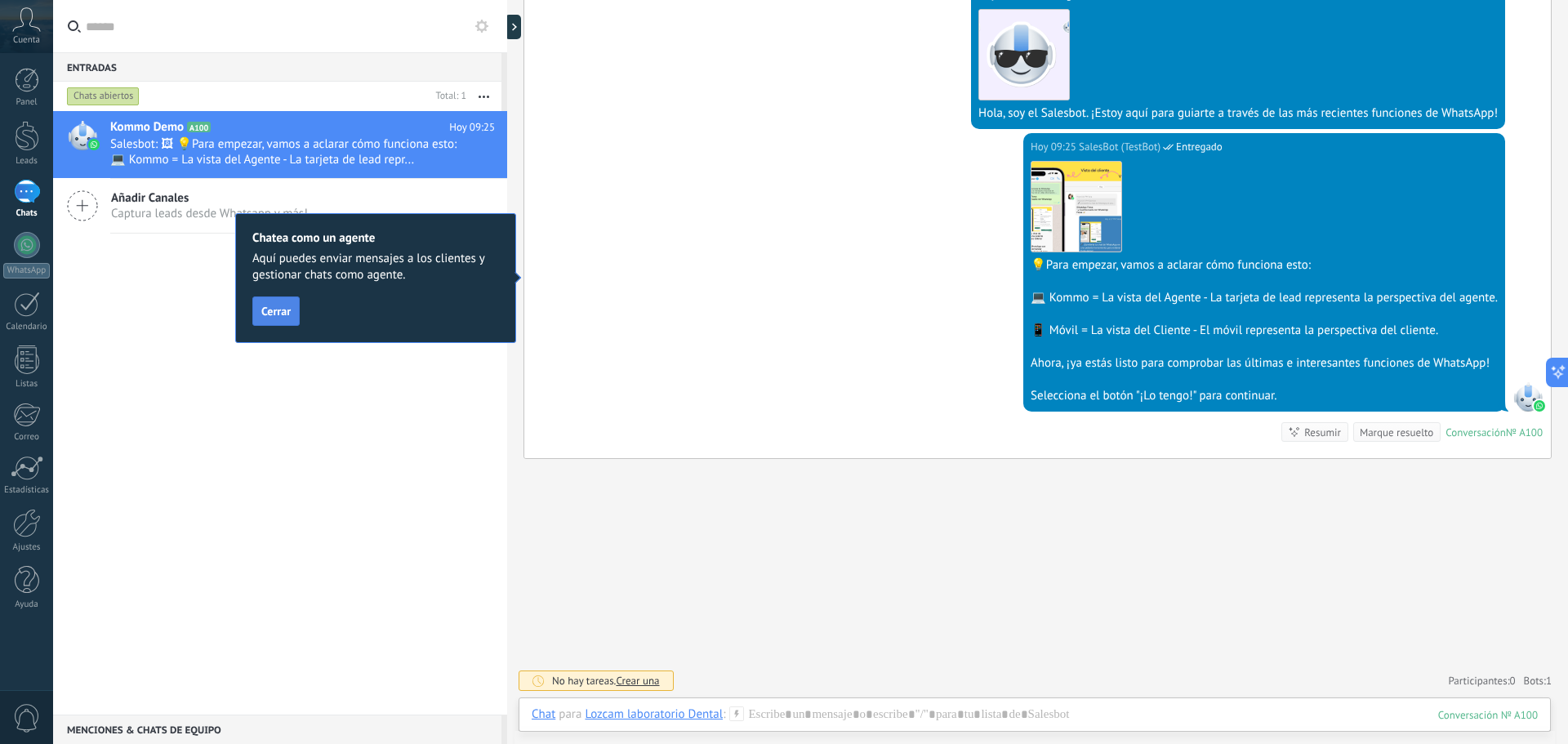
click at [262, 321] on button "Cerrar" at bounding box center [276, 311] width 48 height 29
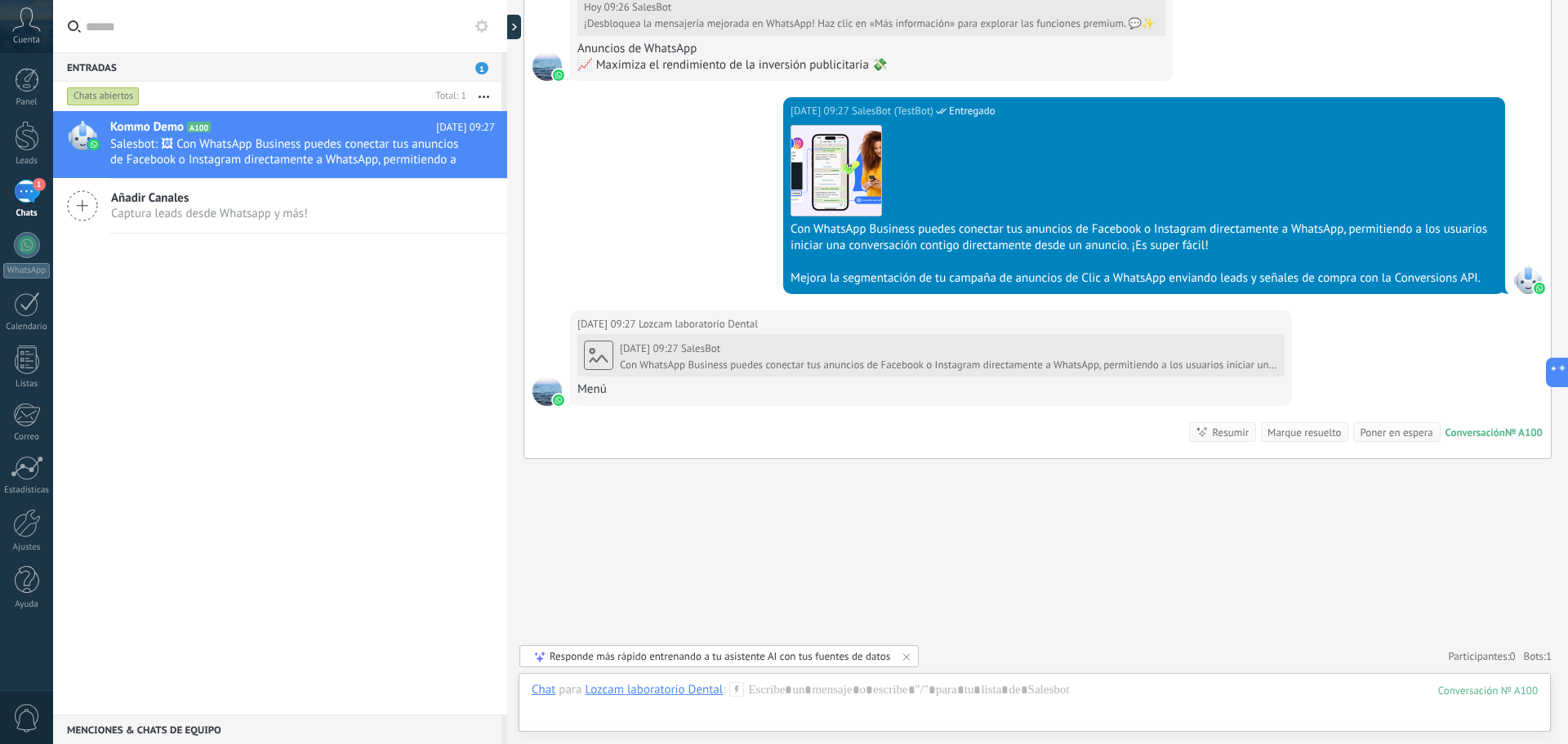
scroll to position [1092, 0]
